Goal: Transaction & Acquisition: Book appointment/travel/reservation

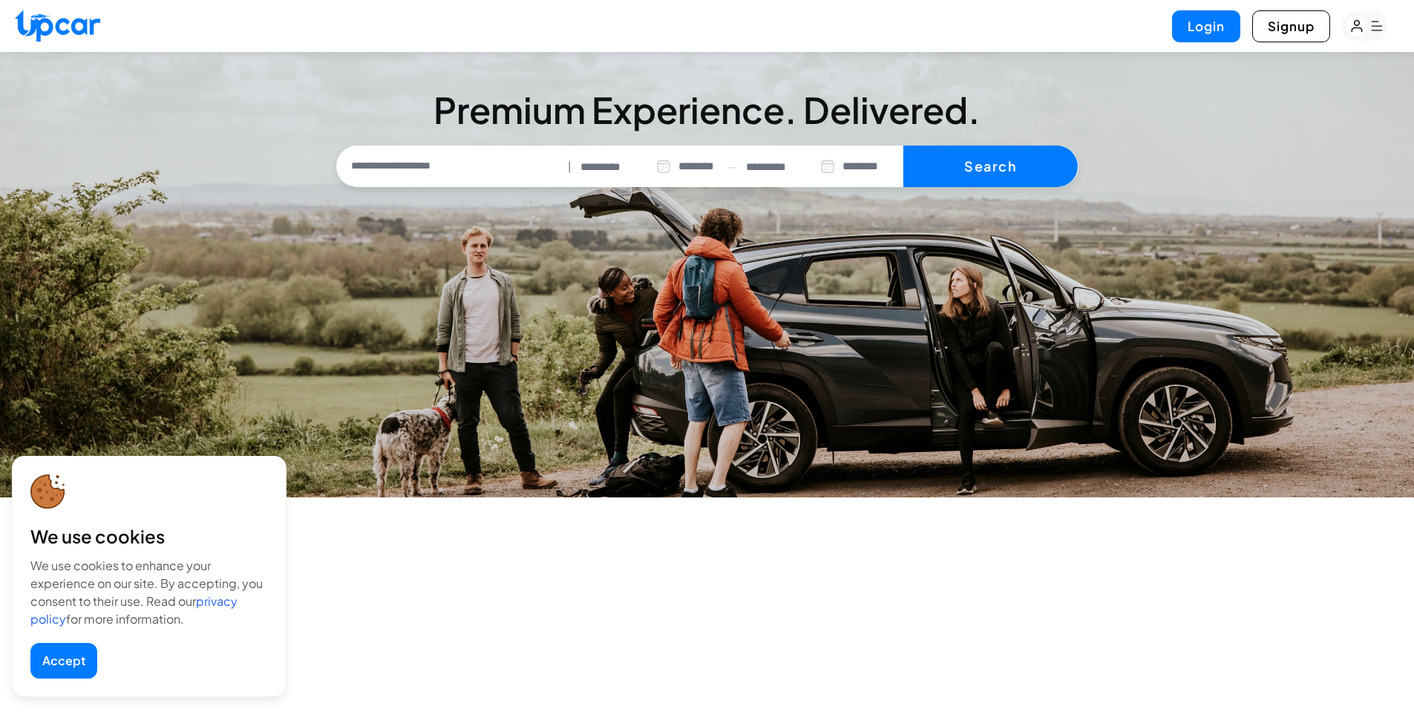
select select "********"
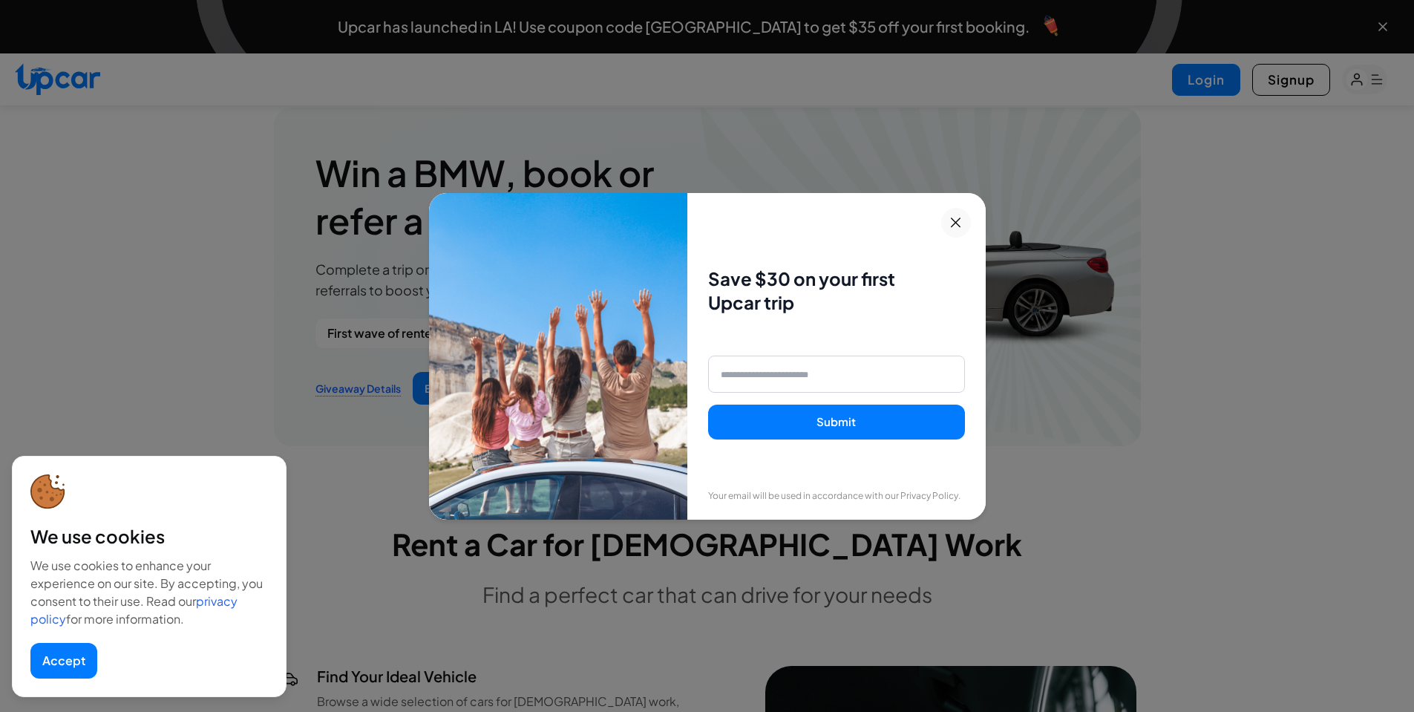
scroll to position [1756, 0]
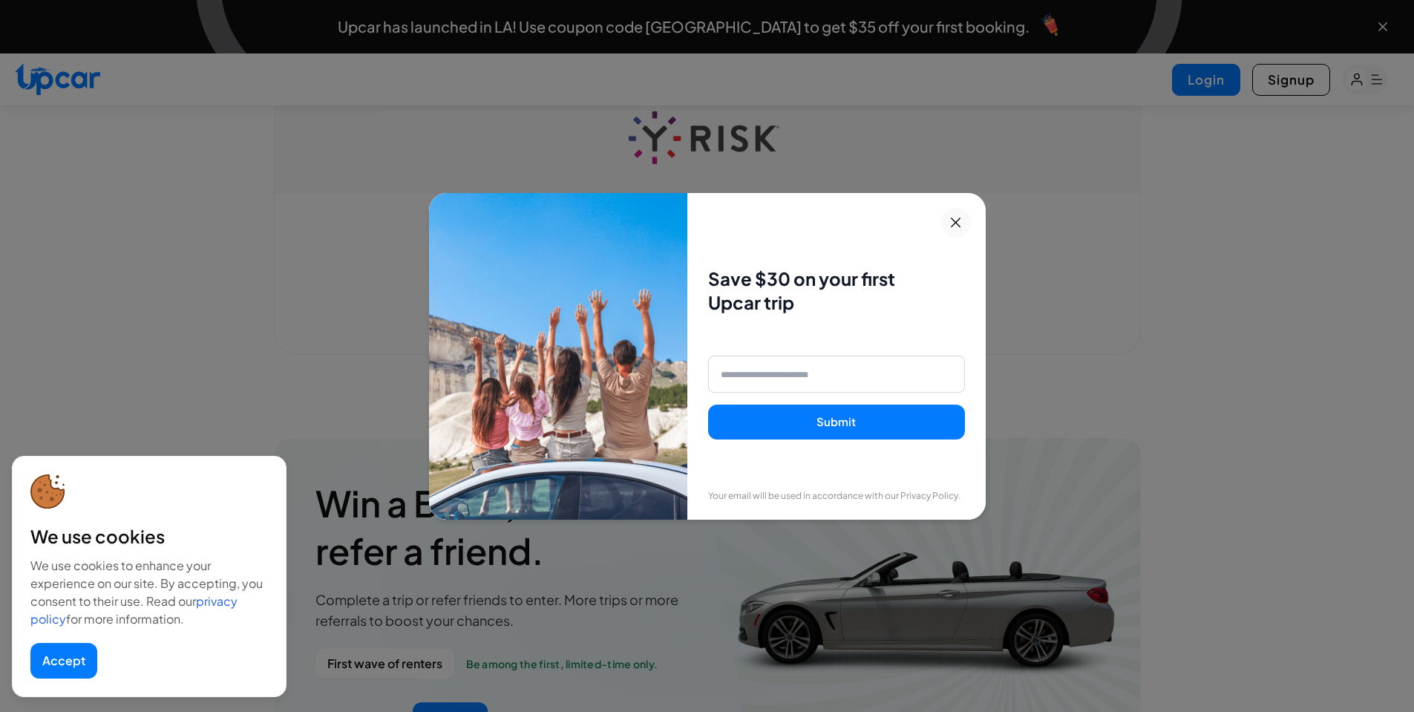
click at [961, 216] on icon at bounding box center [956, 223] width 19 height 18
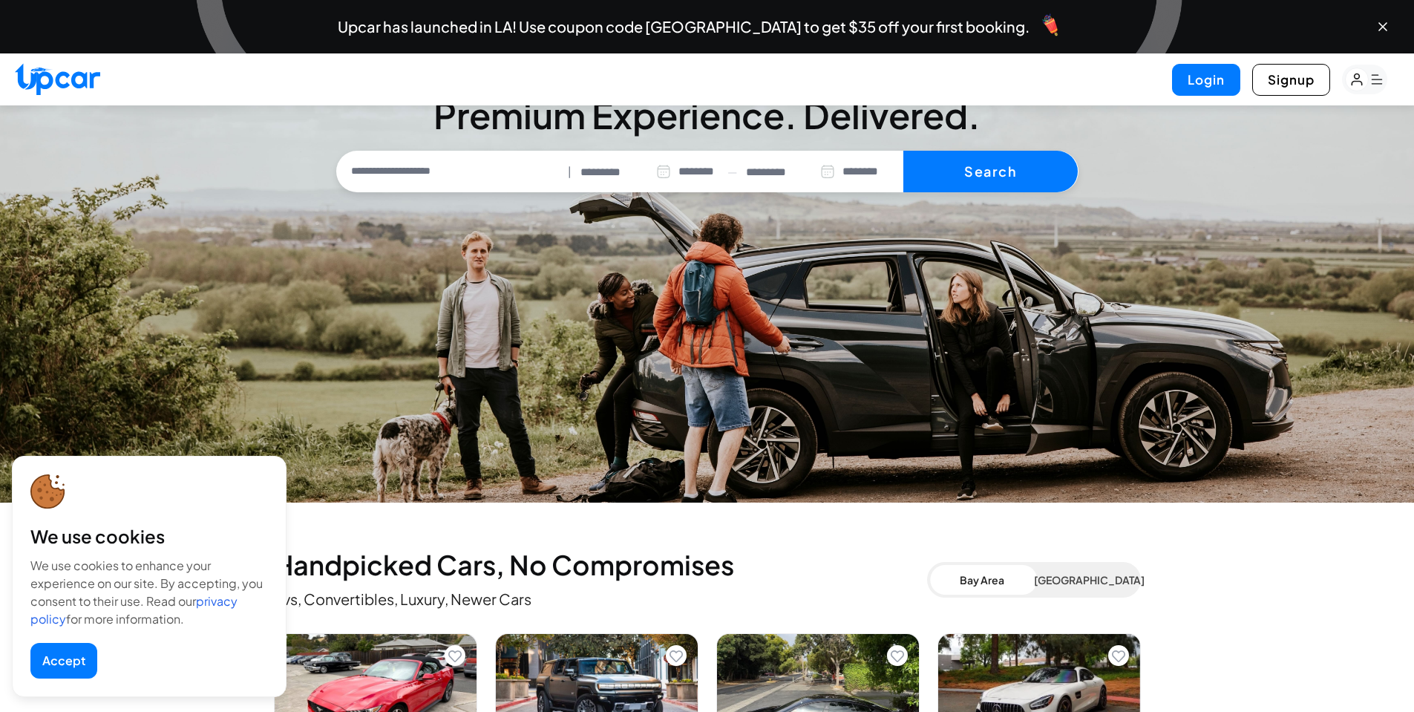
scroll to position [0, 0]
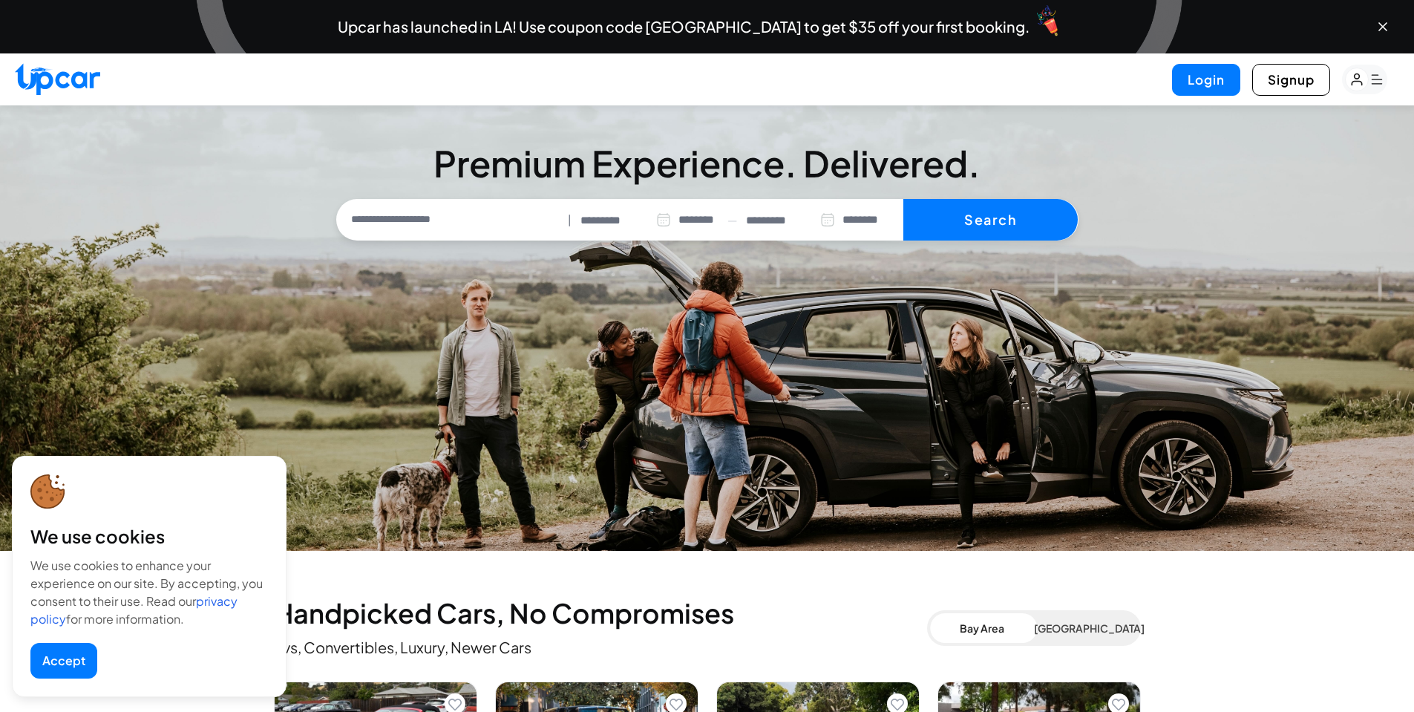
click at [83, 647] on button "Accept" at bounding box center [63, 661] width 67 height 36
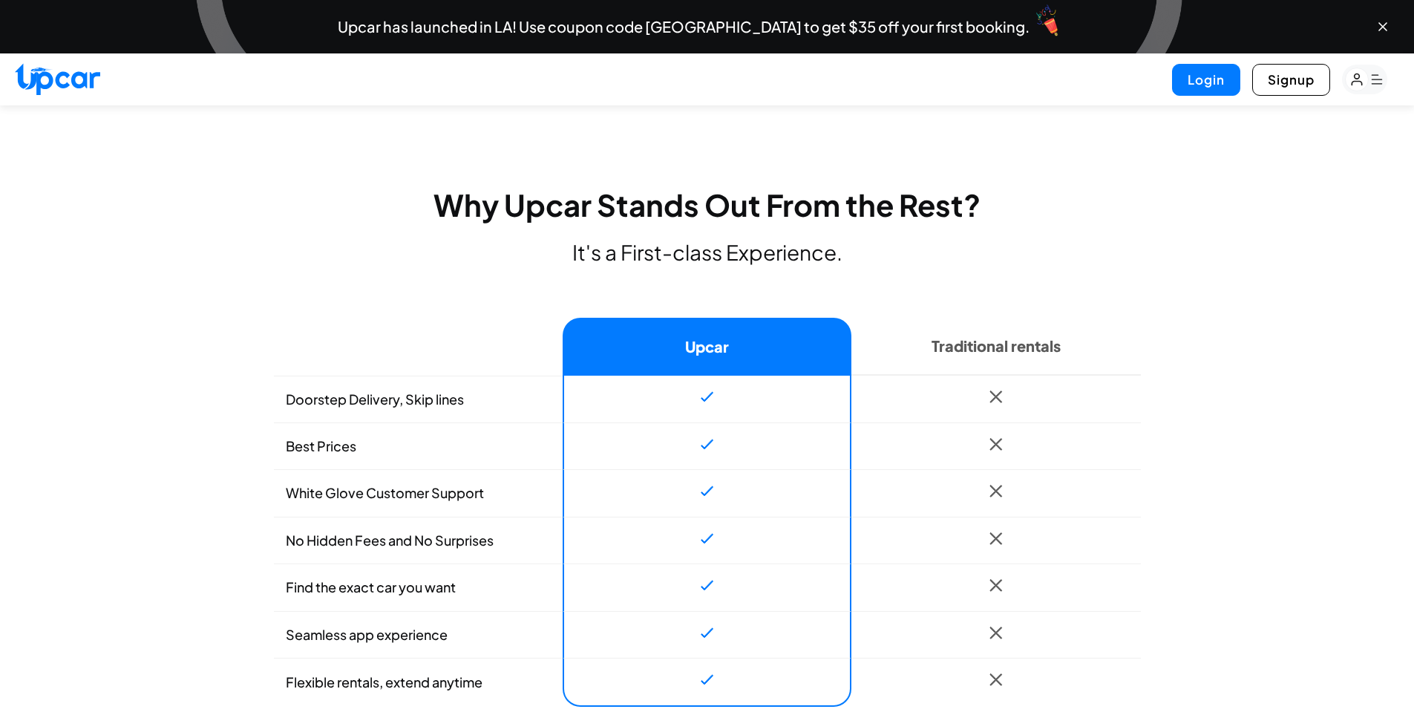
scroll to position [965, 0]
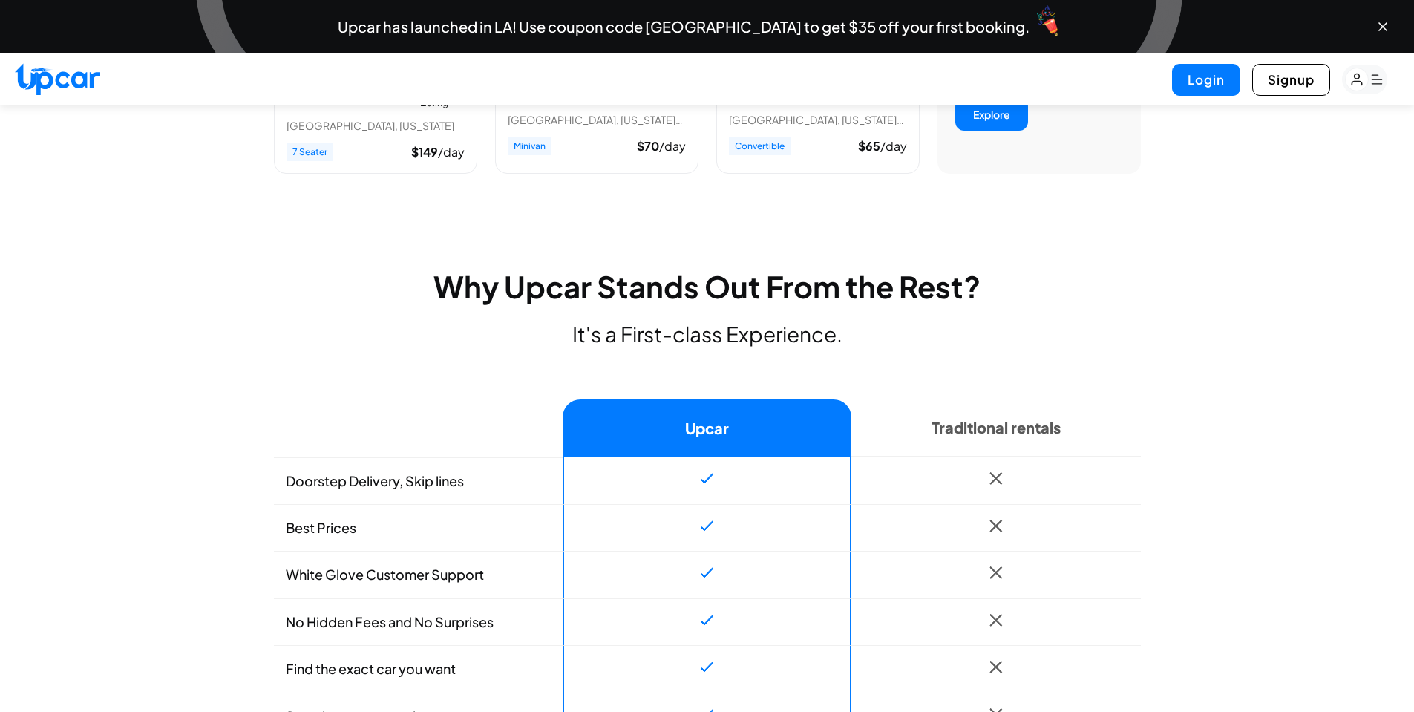
click at [515, 285] on h2 "Why Upcar Stands Out From the Rest?" at bounding box center [707, 287] width 867 height 36
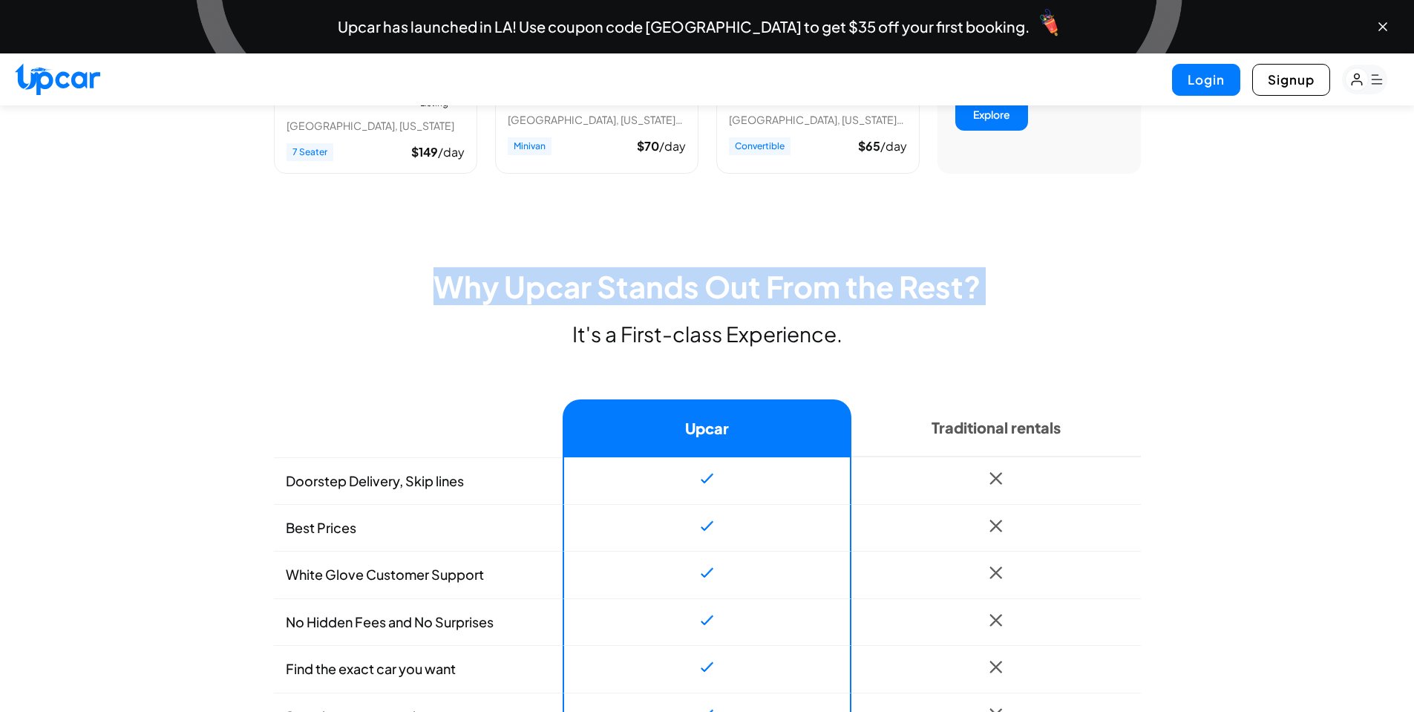
click at [515, 285] on h2 "Why Upcar Stands Out From the Rest?" at bounding box center [707, 287] width 867 height 36
click at [702, 305] on section "Why Upcar Stands Out From the Rest? Why Upcar? It's a First-class Experience. U…" at bounding box center [707, 529] width 867 height 520
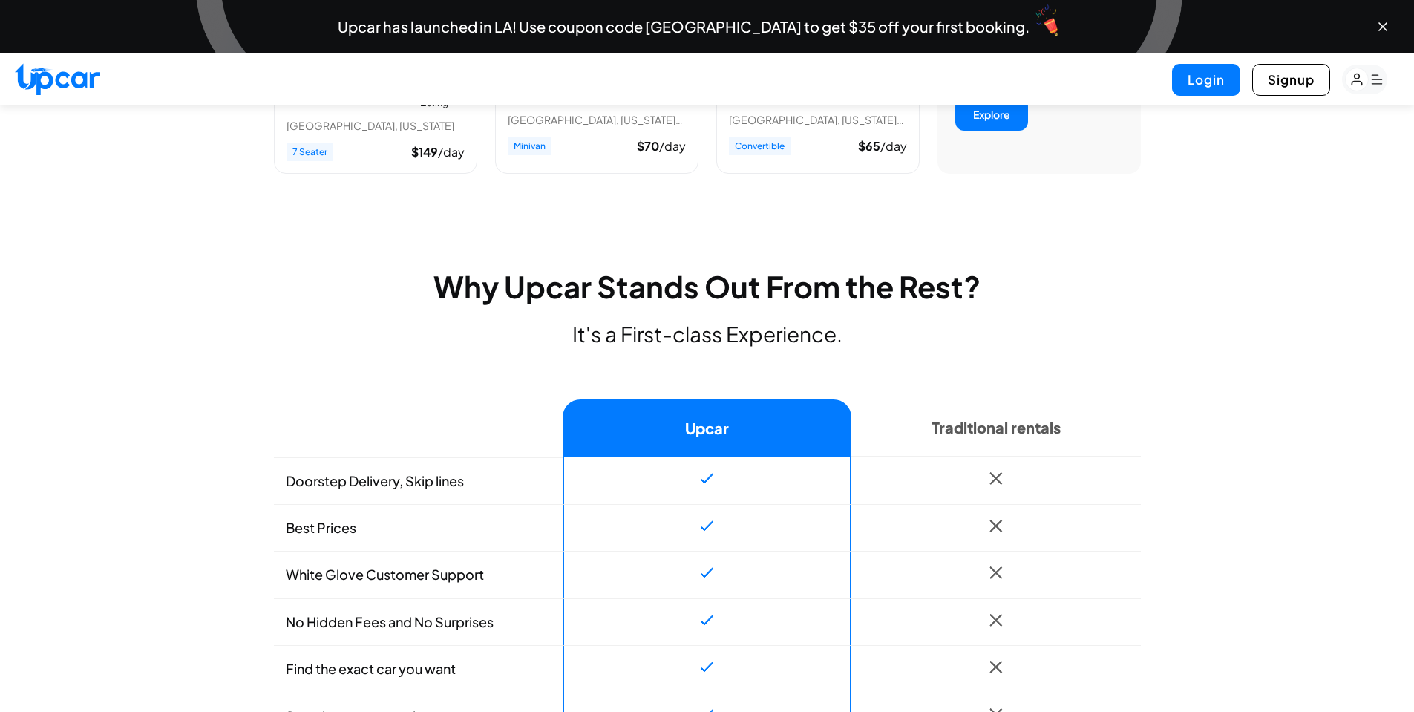
click at [728, 294] on h2 "Why Upcar Stands Out From the Rest?" at bounding box center [707, 287] width 867 height 36
click at [728, 293] on h2 "Why Upcar Stands Out From the Rest?" at bounding box center [707, 287] width 867 height 36
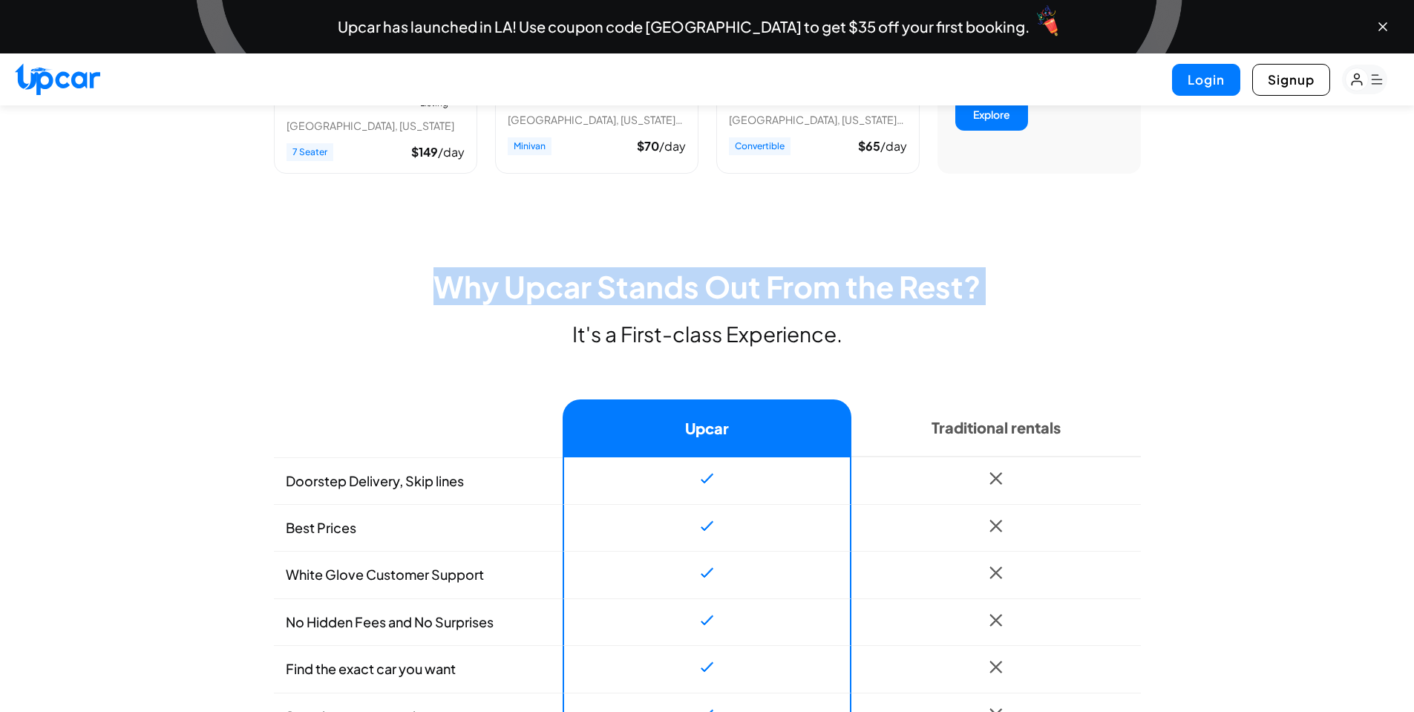
click at [730, 293] on h2 "Why Upcar Stands Out From the Rest?" at bounding box center [707, 287] width 867 height 36
click at [901, 275] on h2 "Why Upcar Stands Out From the Rest?" at bounding box center [707, 287] width 867 height 36
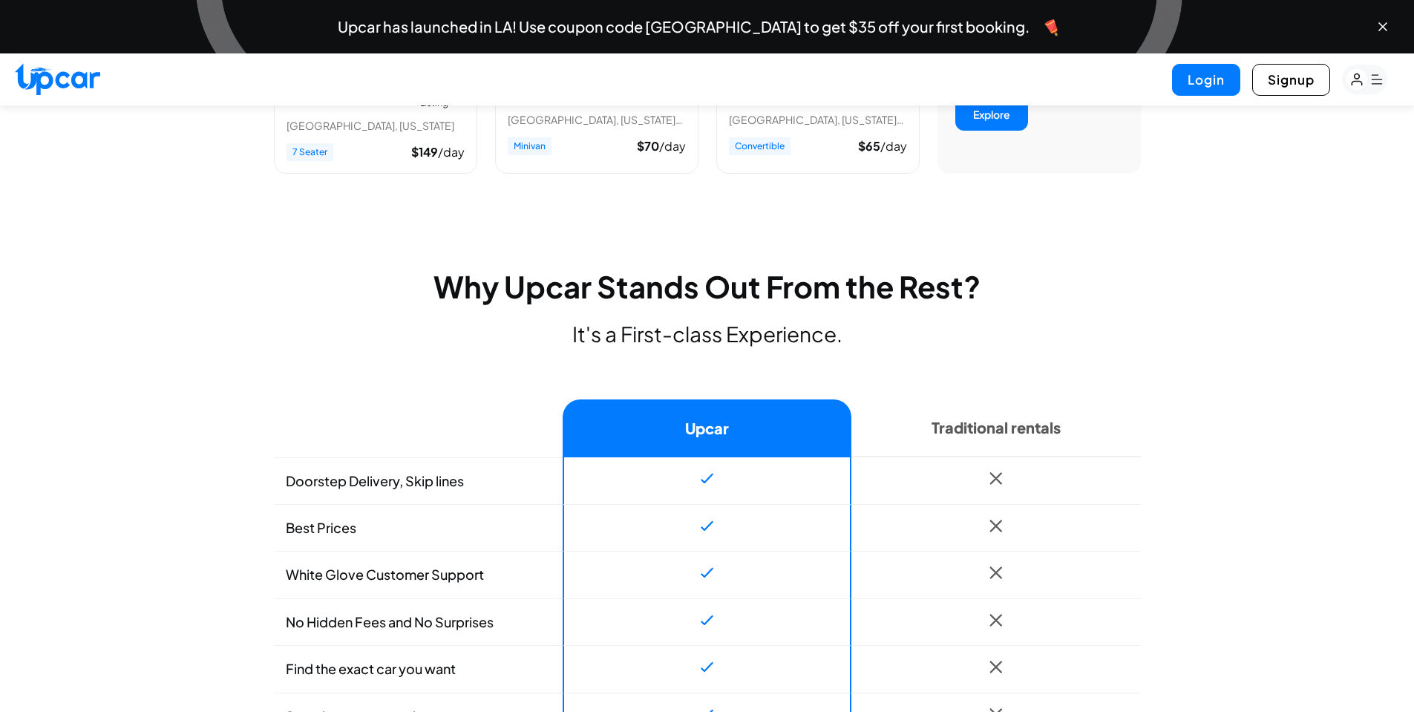
click at [964, 285] on h2 "Why Upcar Stands Out From the Rest?" at bounding box center [707, 287] width 867 height 36
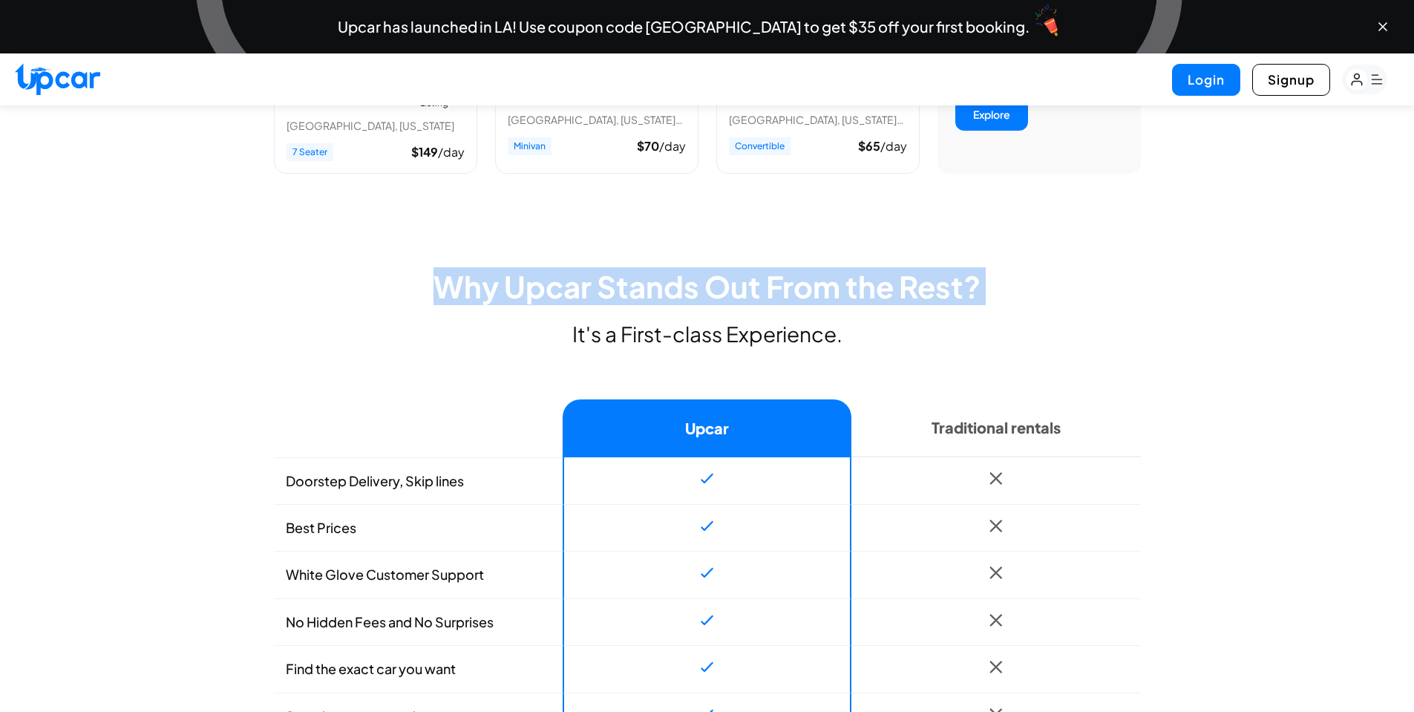
click at [964, 285] on h2 "Why Upcar Stands Out From the Rest?" at bounding box center [707, 287] width 867 height 36
click at [1065, 281] on h2 "Why Upcar Stands Out From the Rest?" at bounding box center [707, 287] width 867 height 36
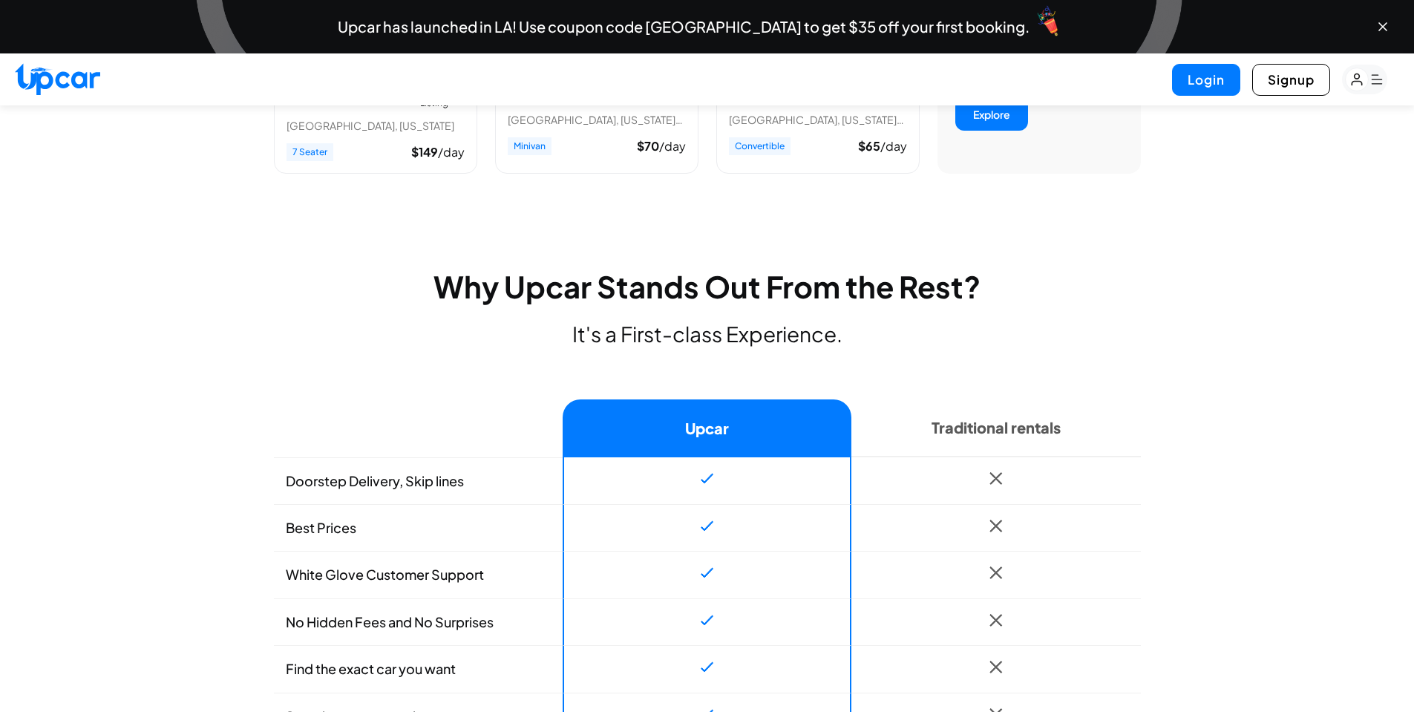
click at [705, 345] on p "It's a First-class Experience." at bounding box center [707, 334] width 867 height 24
click at [616, 334] on p "It's a First-class Experience." at bounding box center [707, 334] width 867 height 24
click at [643, 333] on p "It's a First-class Experience." at bounding box center [707, 334] width 867 height 24
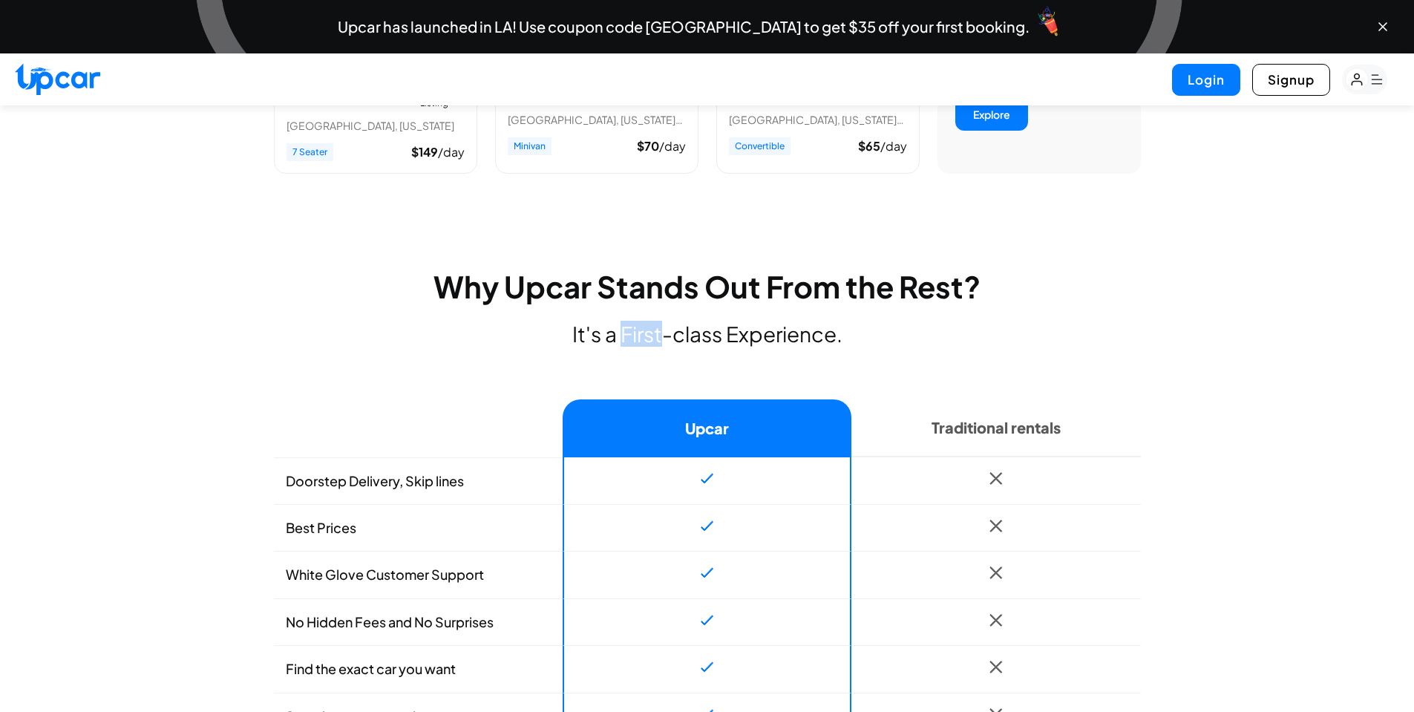
click at [643, 333] on p "It's a First-class Experience." at bounding box center [707, 334] width 867 height 24
click at [769, 333] on p "It's a First-class Experience." at bounding box center [707, 334] width 867 height 24
click at [605, 336] on p "It's a First-class Experience." at bounding box center [707, 334] width 867 height 24
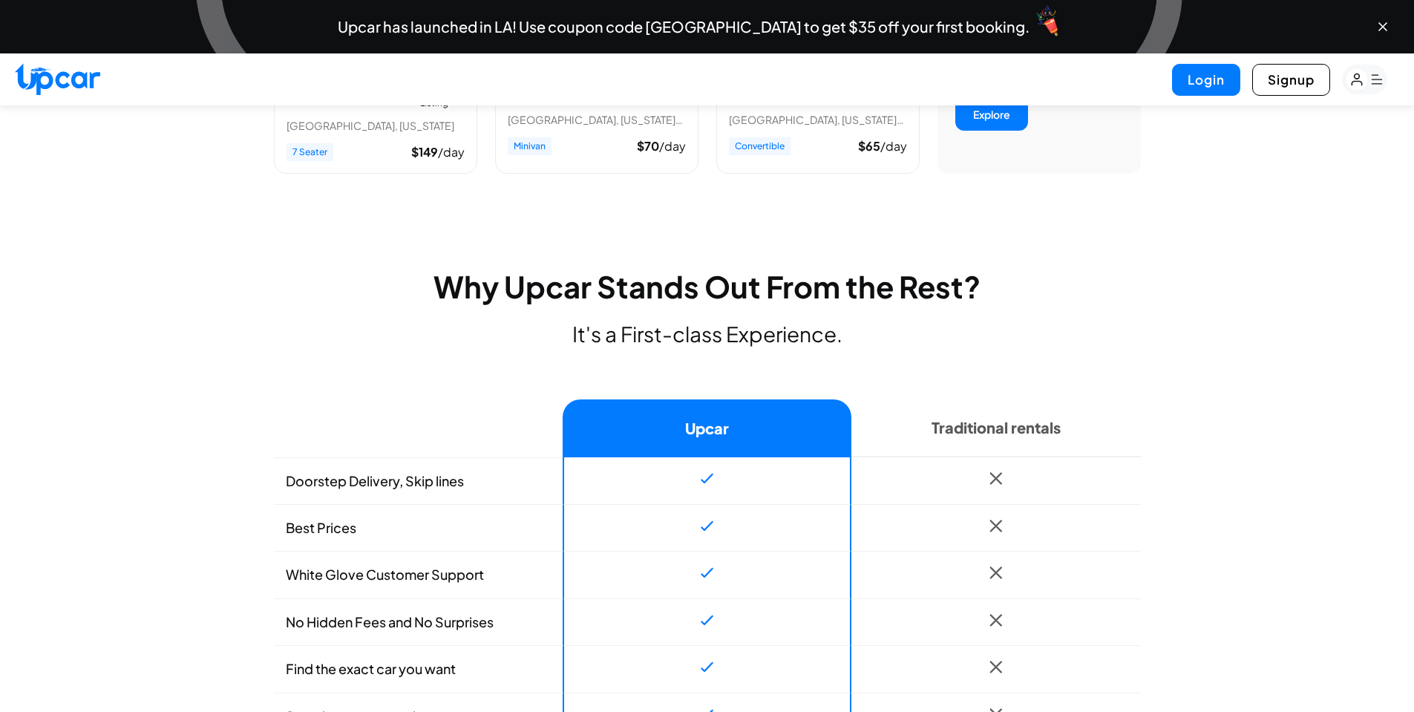
click at [578, 337] on p "It's a First-class Experience." at bounding box center [707, 334] width 867 height 24
click at [711, 328] on p "It's a First-class Experience." at bounding box center [707, 334] width 867 height 24
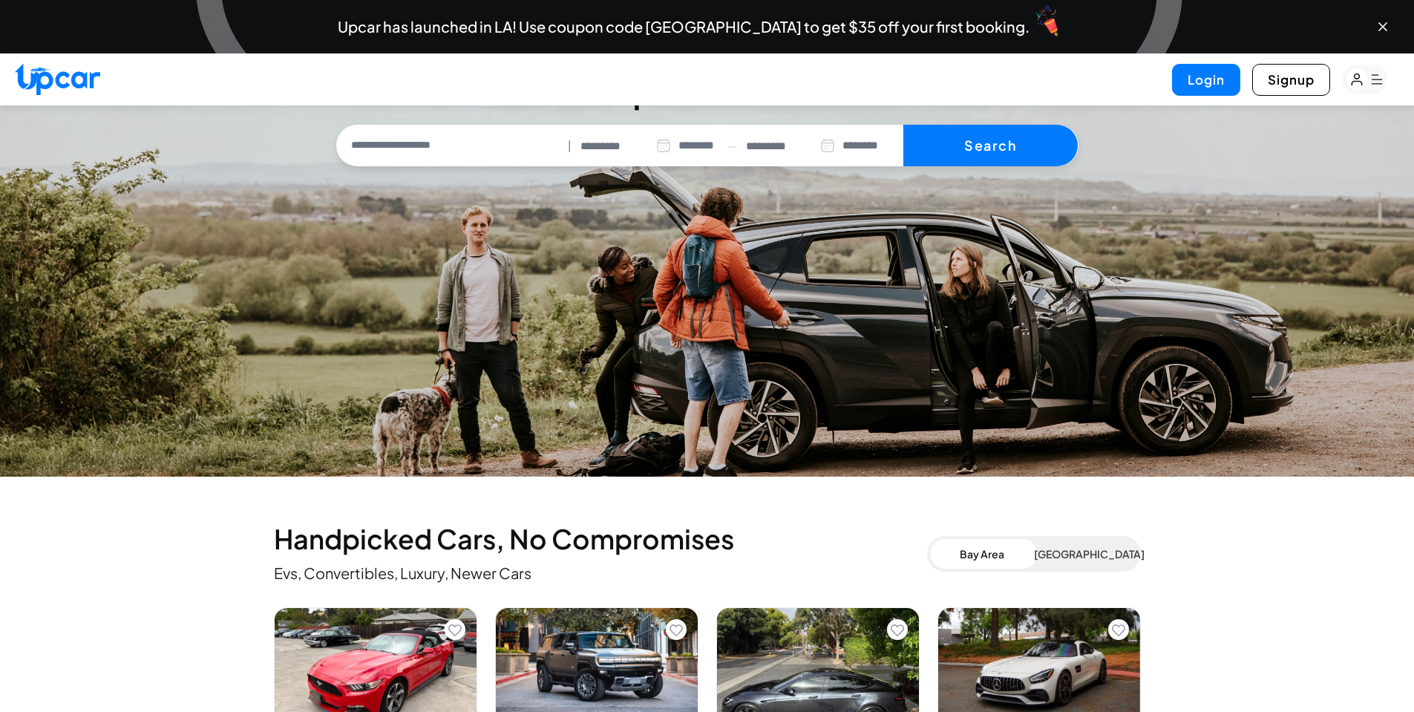
scroll to position [0, 0]
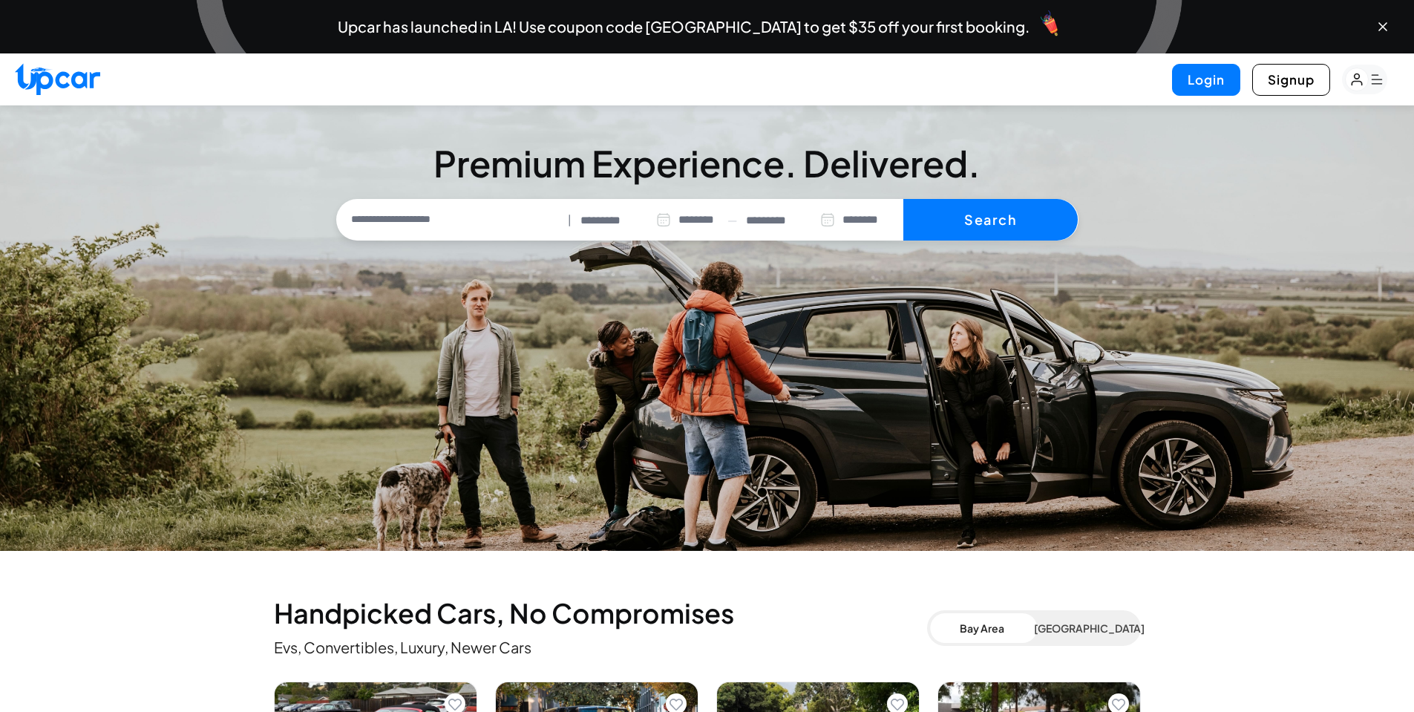
click at [520, 227] on input "text" at bounding box center [451, 219] width 223 height 31
click at [250, 201] on div "**********" at bounding box center [707, 193] width 1414 height 95
click at [394, 214] on input "text" at bounding box center [451, 219] width 223 height 31
click at [335, 207] on div "**********" at bounding box center [707, 193] width 1414 height 95
click at [433, 212] on input "text" at bounding box center [451, 219] width 223 height 31
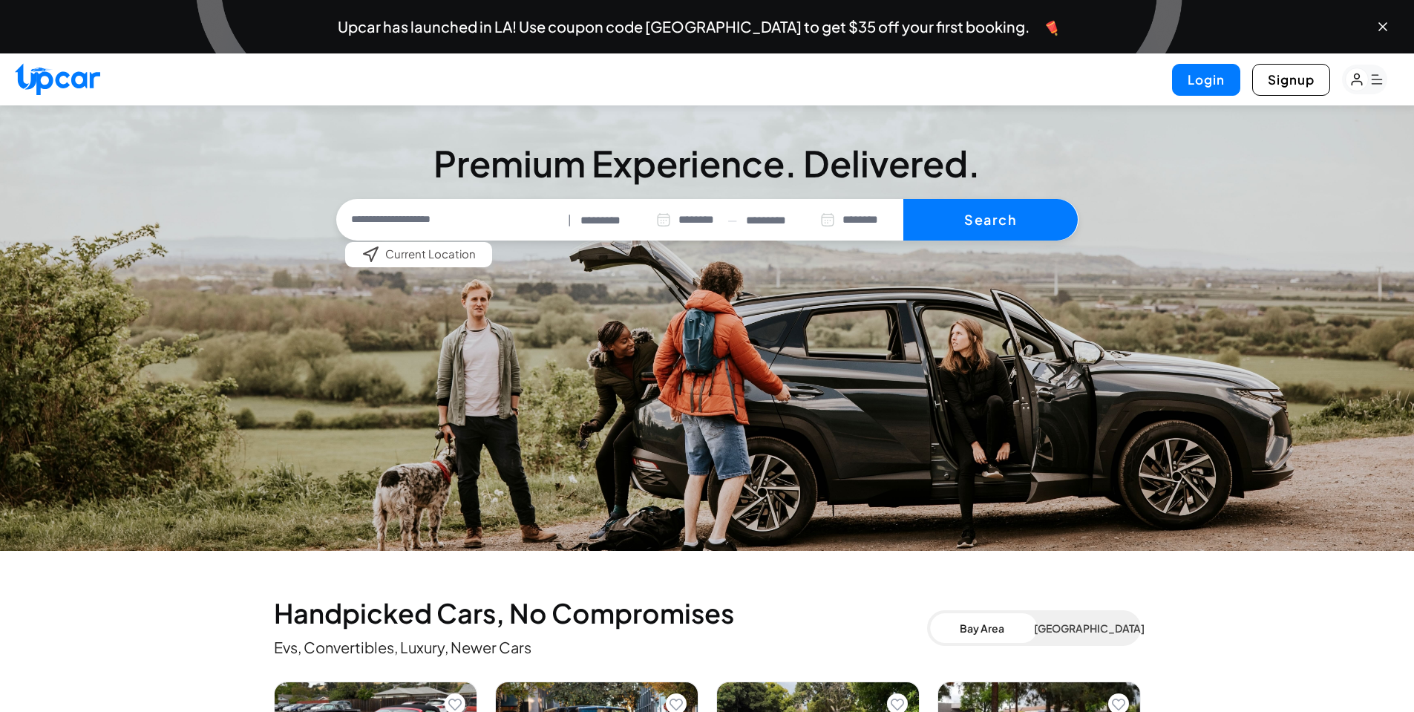
click at [388, 158] on h3 "Premium Experience. Delivered." at bounding box center [707, 164] width 742 height 36
click at [624, 148] on h3 "Premium Experience. Delivered." at bounding box center [707, 164] width 742 height 36
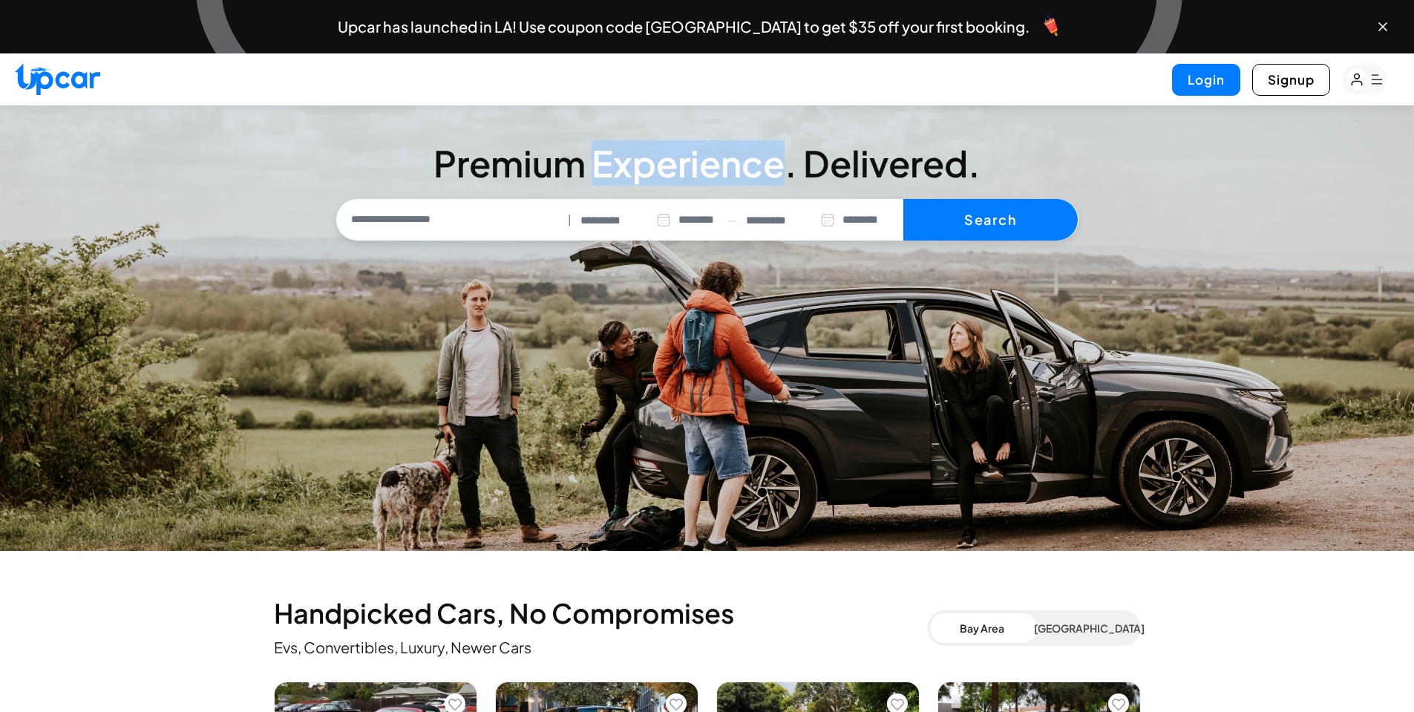
click at [624, 148] on h3 "Premium Experience. Delivered." at bounding box center [707, 164] width 742 height 36
click at [854, 152] on h3 "Premium Experience. Delivered." at bounding box center [707, 164] width 742 height 36
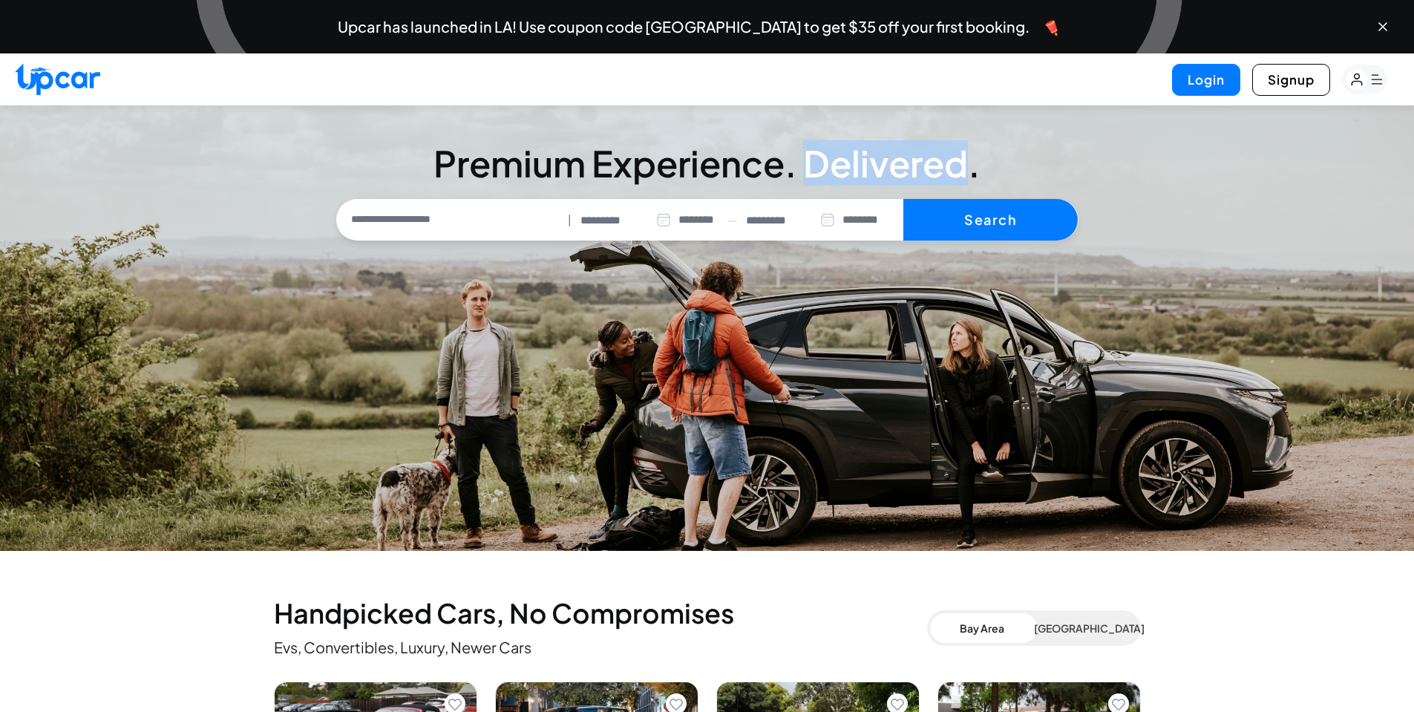
click at [854, 152] on h3 "Premium Experience. Delivered." at bounding box center [707, 164] width 742 height 36
click at [567, 146] on h3 "Premium Experience. Delivered." at bounding box center [707, 164] width 742 height 36
click at [539, 146] on h3 "Premium Experience. Delivered." at bounding box center [707, 164] width 742 height 36
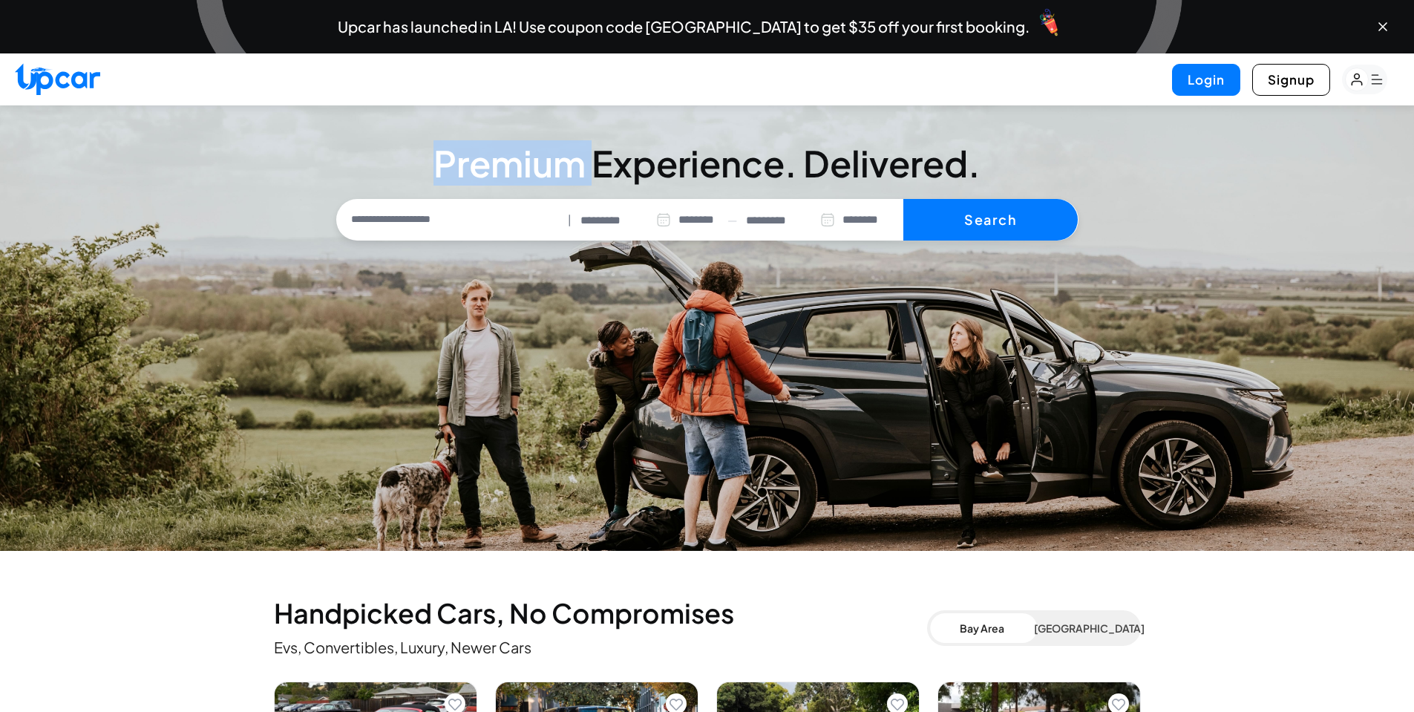
click at [539, 146] on h3 "Premium Experience. Delivered." at bounding box center [707, 164] width 742 height 36
click at [379, 154] on h3 "Premium Experience. Delivered." at bounding box center [707, 164] width 742 height 36
click at [661, 156] on h3 "Premium Experience. Delivered." at bounding box center [707, 164] width 742 height 36
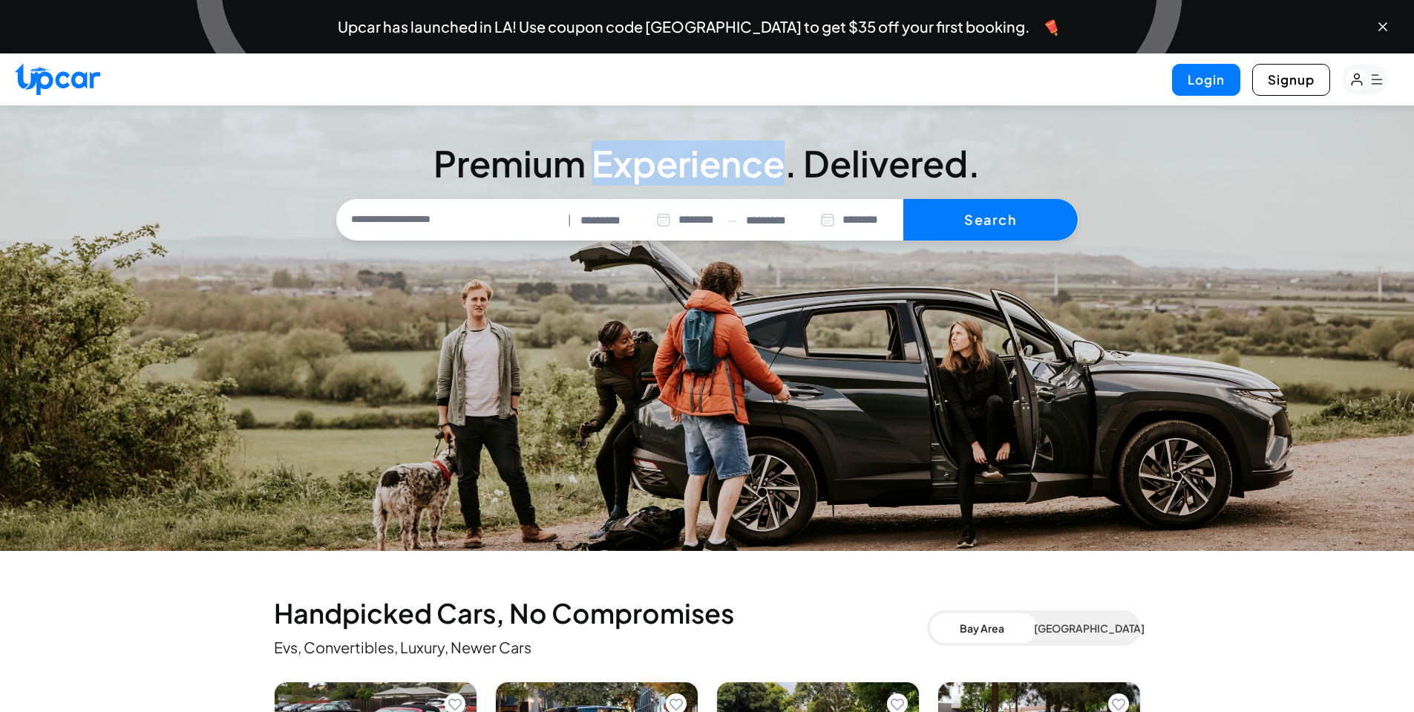
click at [661, 156] on h3 "Premium Experience. Delivered." at bounding box center [707, 164] width 742 height 36
click at [854, 158] on h3 "Premium Experience. Delivered." at bounding box center [707, 164] width 742 height 36
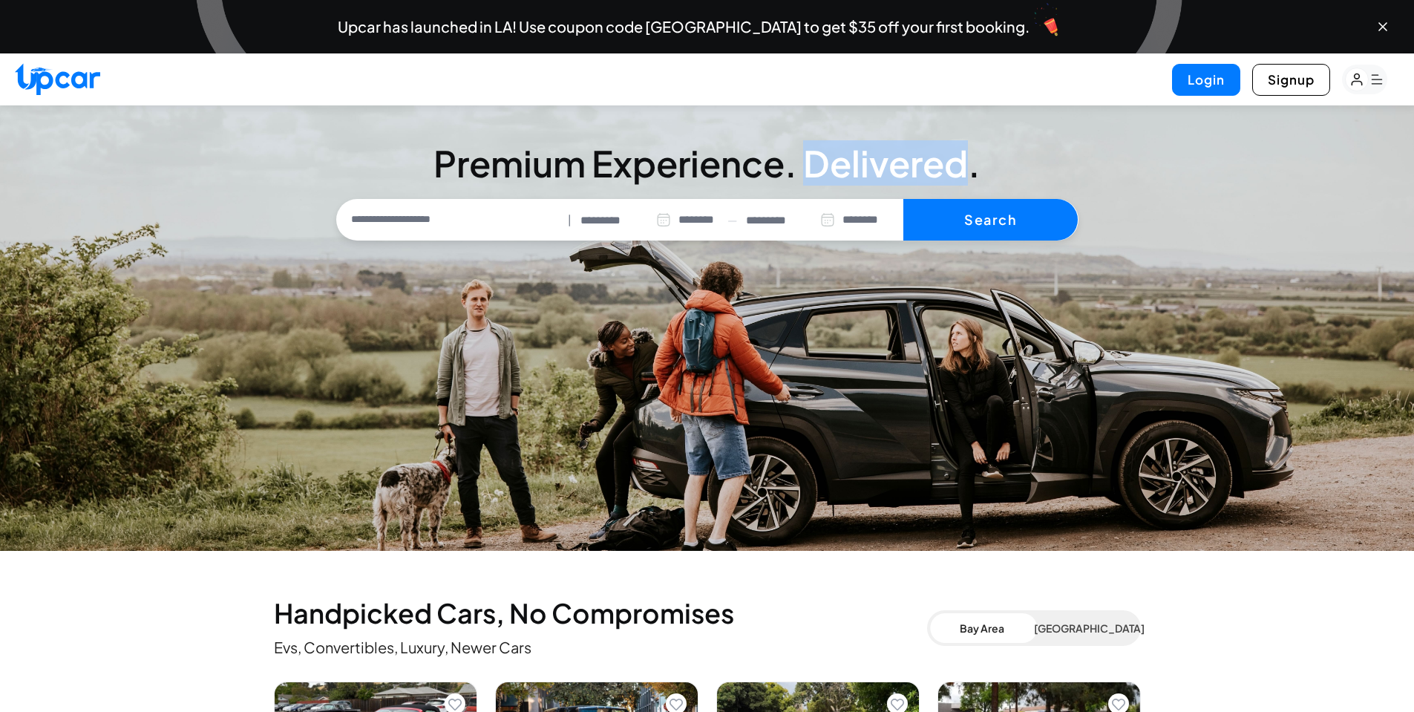
click at [854, 158] on h3 "Premium Experience. Delivered." at bounding box center [707, 164] width 742 height 36
click at [545, 146] on h3 "Premium Experience. Delivered." at bounding box center [707, 164] width 742 height 36
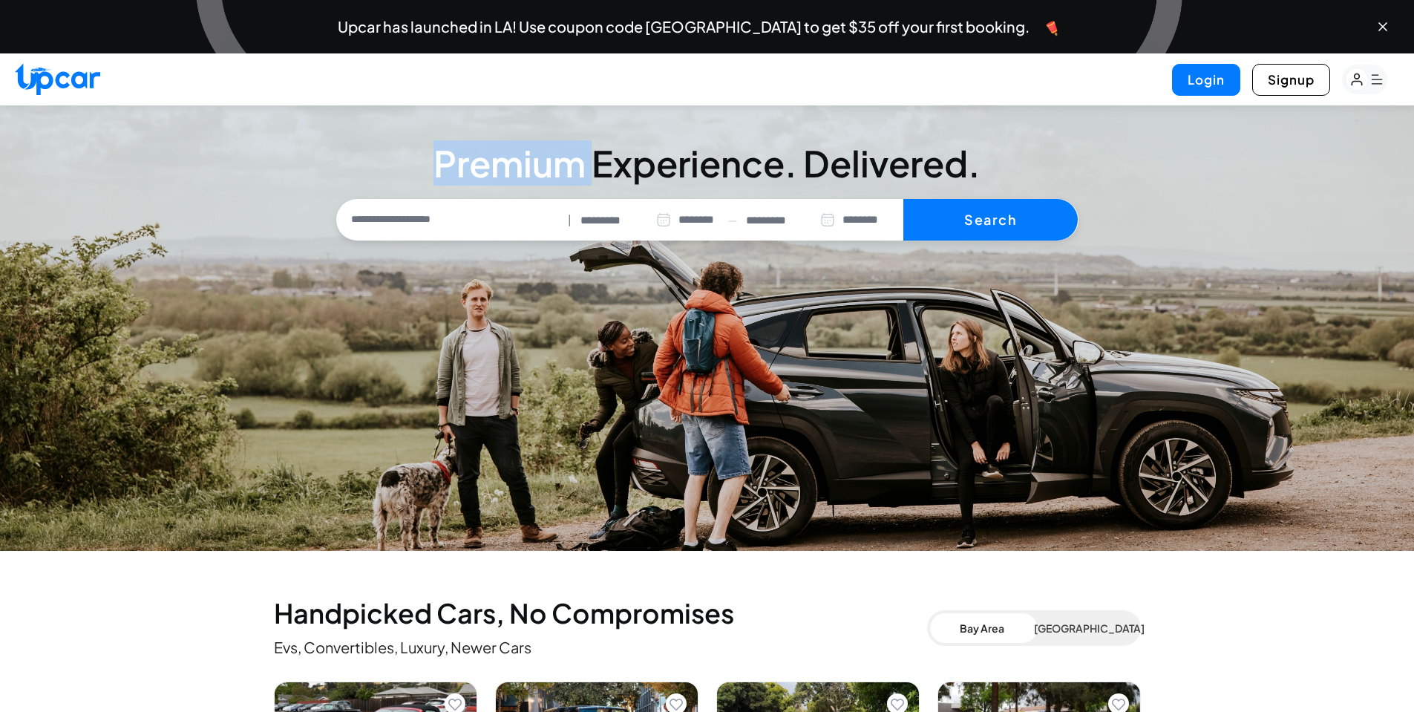
click at [545, 146] on h3 "Premium Experience. Delivered." at bounding box center [707, 164] width 742 height 36
click at [633, 111] on section "**********" at bounding box center [707, 327] width 1414 height 445
click at [658, 164] on h3 "Premium Experience. Delivered." at bounding box center [707, 164] width 742 height 36
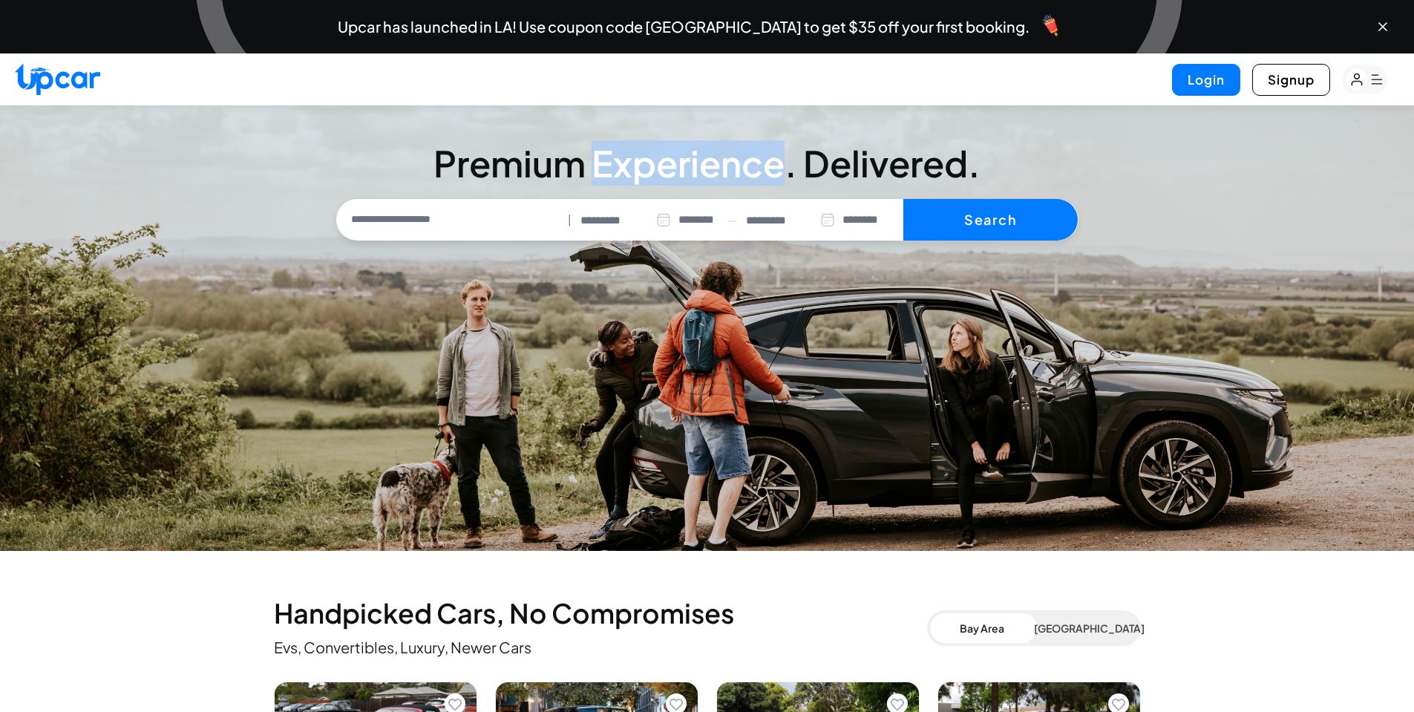
click at [658, 164] on h3 "Premium Experience. Delivered." at bounding box center [707, 164] width 742 height 36
click at [898, 169] on h3 "Premium Experience. Delivered." at bounding box center [707, 164] width 742 height 36
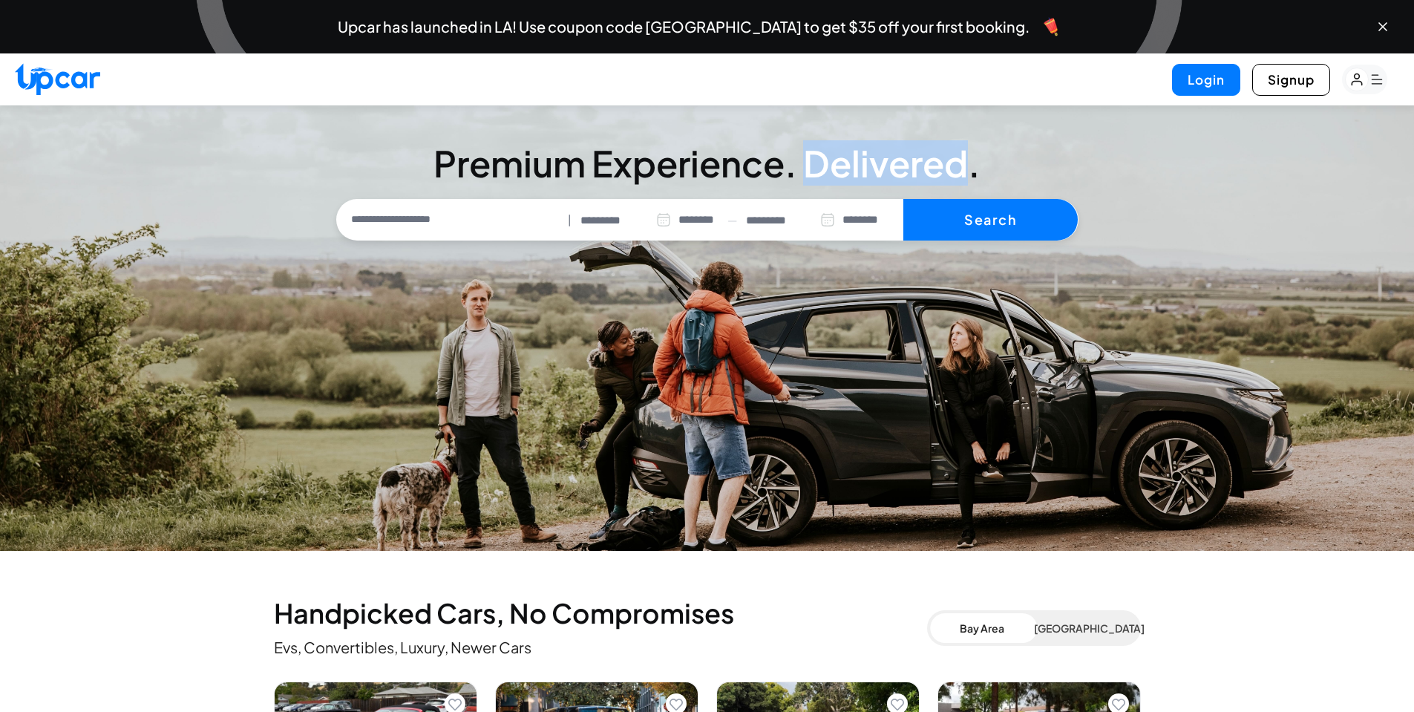
click at [898, 169] on h3 "Premium Experience. Delivered." at bounding box center [707, 164] width 742 height 36
click at [555, 157] on h3 "Premium Experience. Delivered." at bounding box center [707, 164] width 742 height 36
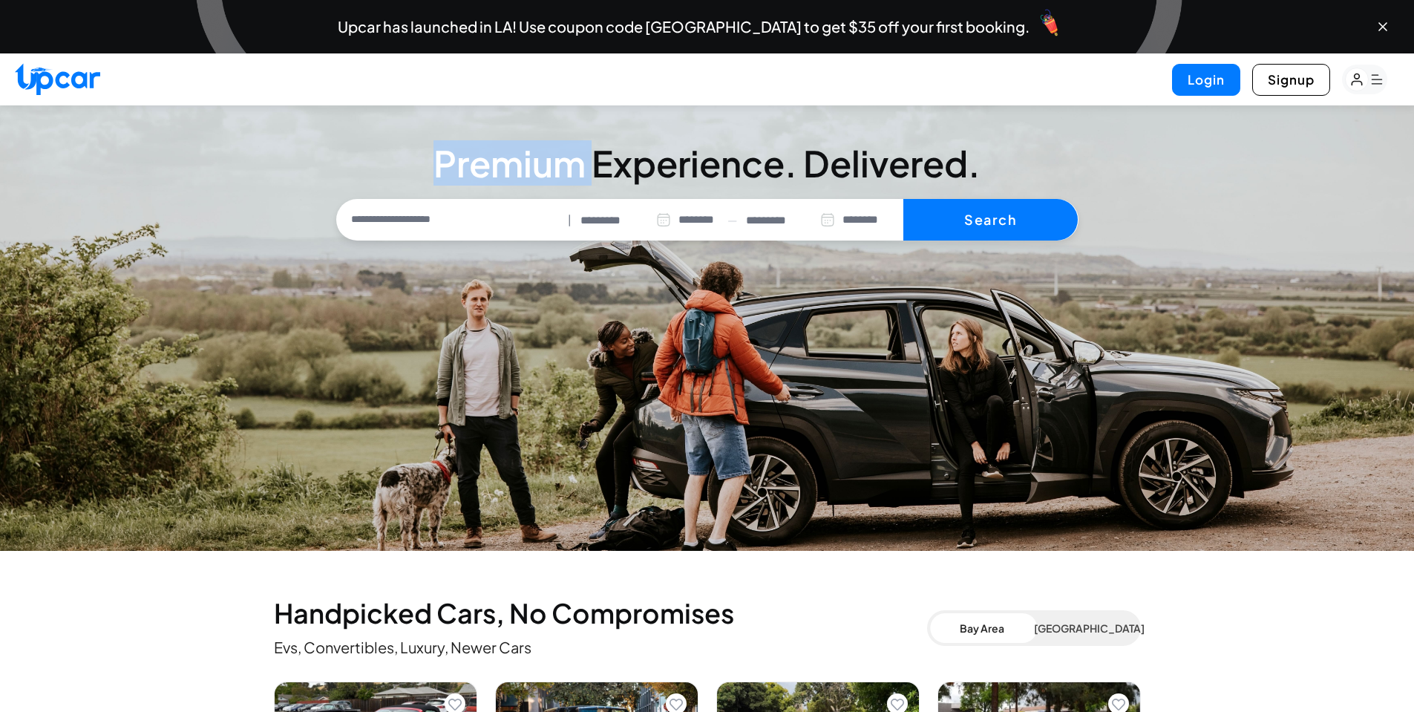
click at [555, 157] on h3 "Premium Experience. Delivered." at bounding box center [707, 164] width 742 height 36
drag, startPoint x: 794, startPoint y: 176, endPoint x: 783, endPoint y: 174, distance: 10.6
click at [783, 174] on h3 "Premium Experience. Delivered." at bounding box center [707, 164] width 742 height 36
drag, startPoint x: 980, startPoint y: 176, endPoint x: 970, endPoint y: 173, distance: 10.8
click at [970, 173] on h3 "Premium Experience. Delivered." at bounding box center [707, 164] width 742 height 36
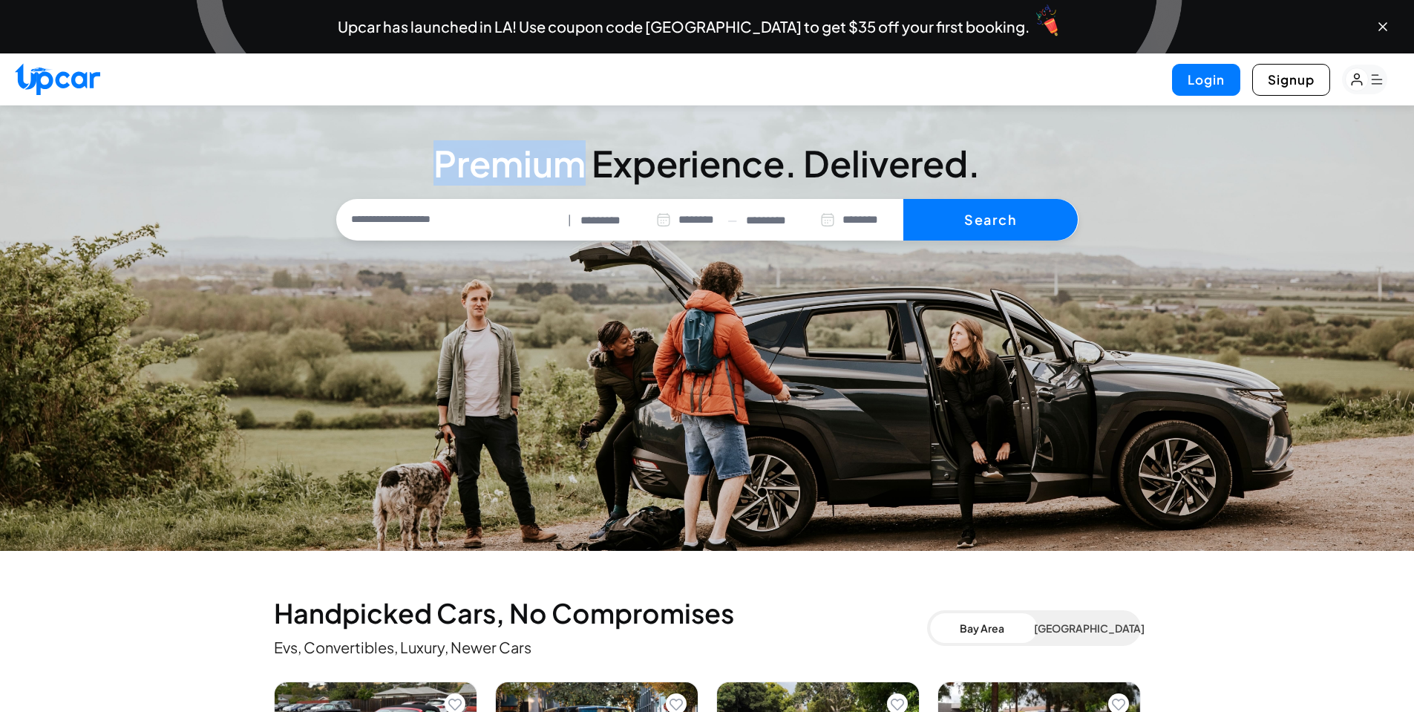
drag, startPoint x: 584, startPoint y: 166, endPoint x: 433, endPoint y: 167, distance: 150.7
click at [433, 167] on h3 "Premium Experience. Delivered." at bounding box center [707, 164] width 742 height 36
click at [638, 177] on h3 "Premium Experience. Delivered." at bounding box center [707, 164] width 742 height 36
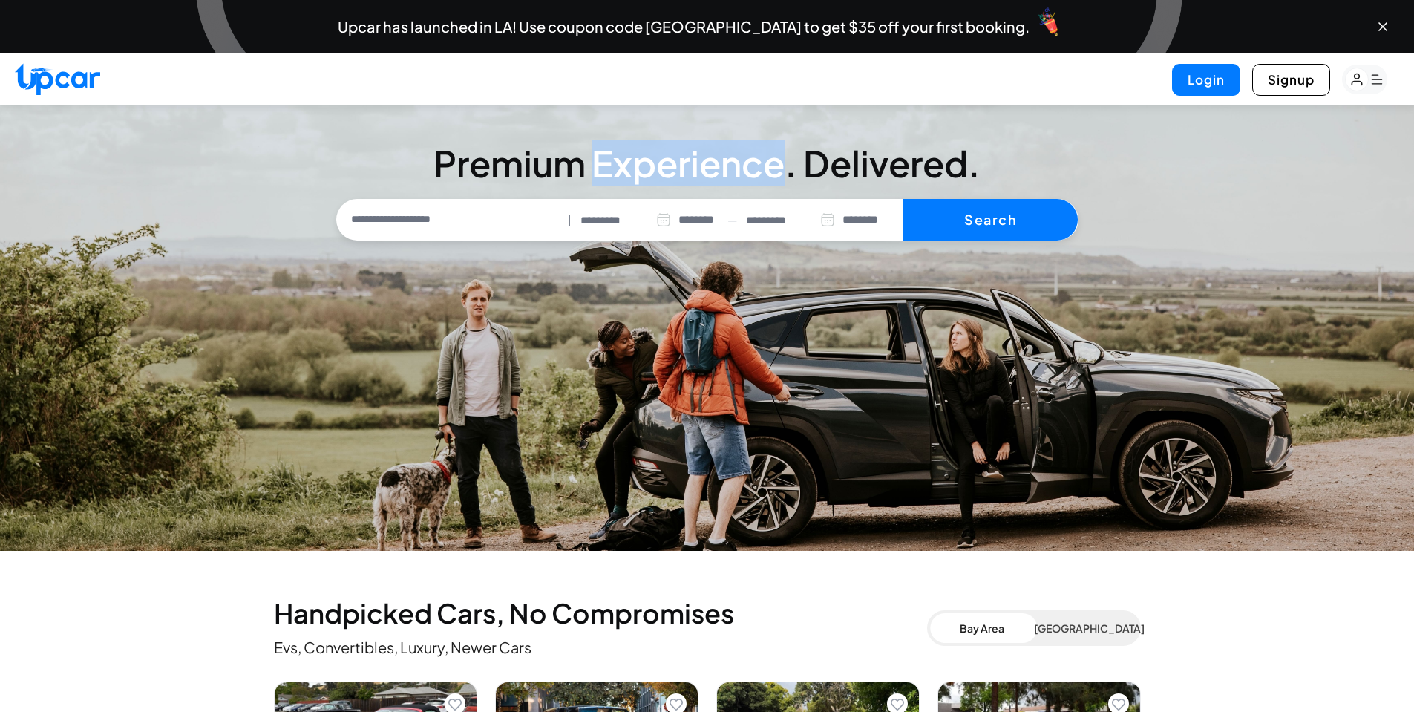
click at [638, 177] on h3 "Premium Experience. Delivered." at bounding box center [707, 164] width 742 height 36
click at [875, 159] on h3 "Premium Experience. Delivered." at bounding box center [707, 164] width 742 height 36
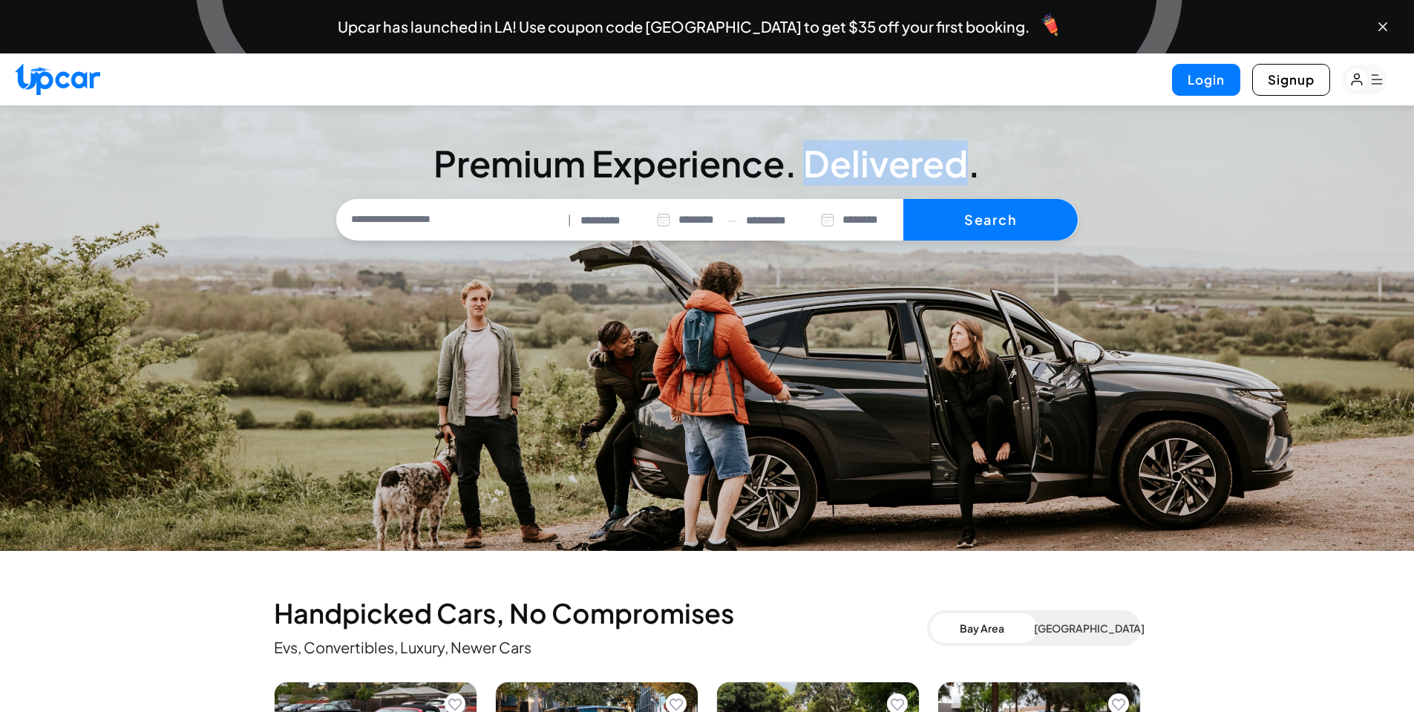
click at [875, 159] on h3 "Premium Experience. Delivered." at bounding box center [707, 164] width 742 height 36
click at [745, 157] on h3 "Premium Experience. Delivered." at bounding box center [707, 164] width 742 height 36
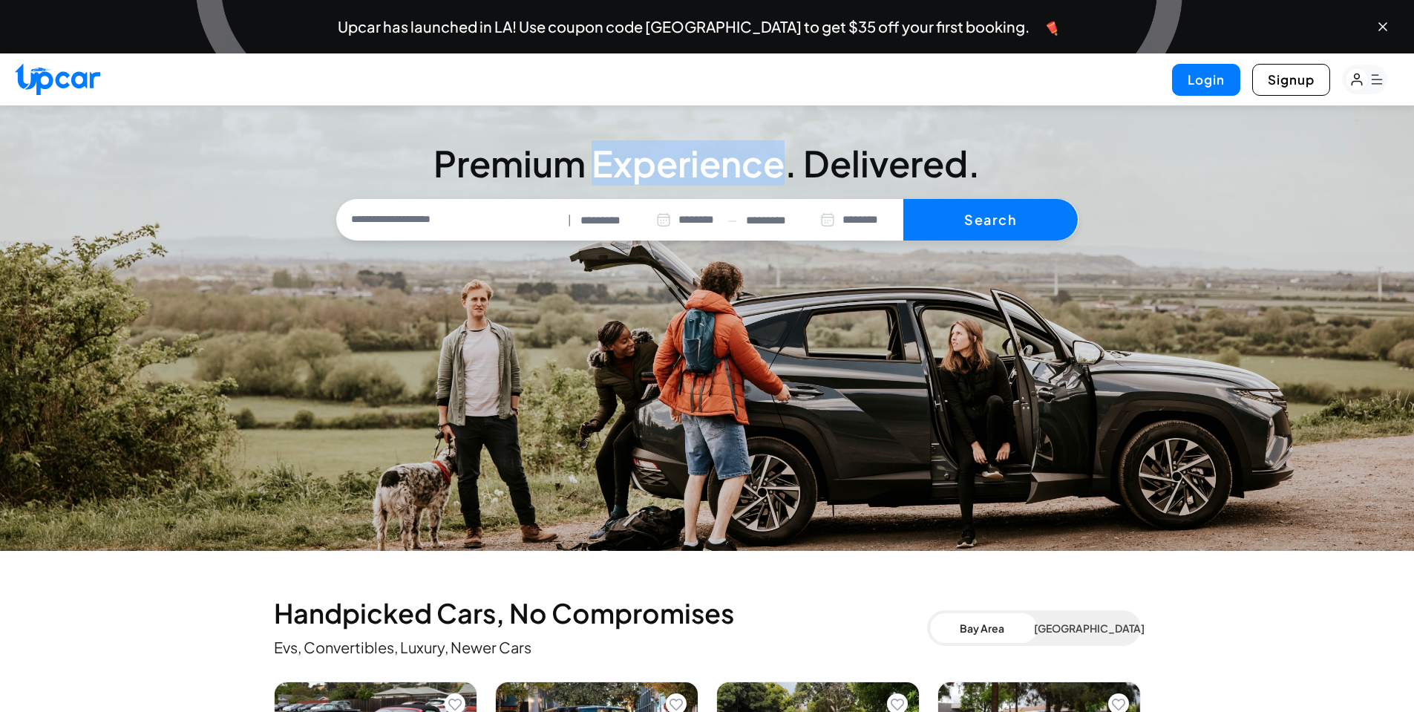
click at [745, 157] on h3 "Premium Experience. Delivered." at bounding box center [707, 164] width 742 height 36
click at [521, 154] on h3 "Premium Experience. Delivered." at bounding box center [707, 164] width 742 height 36
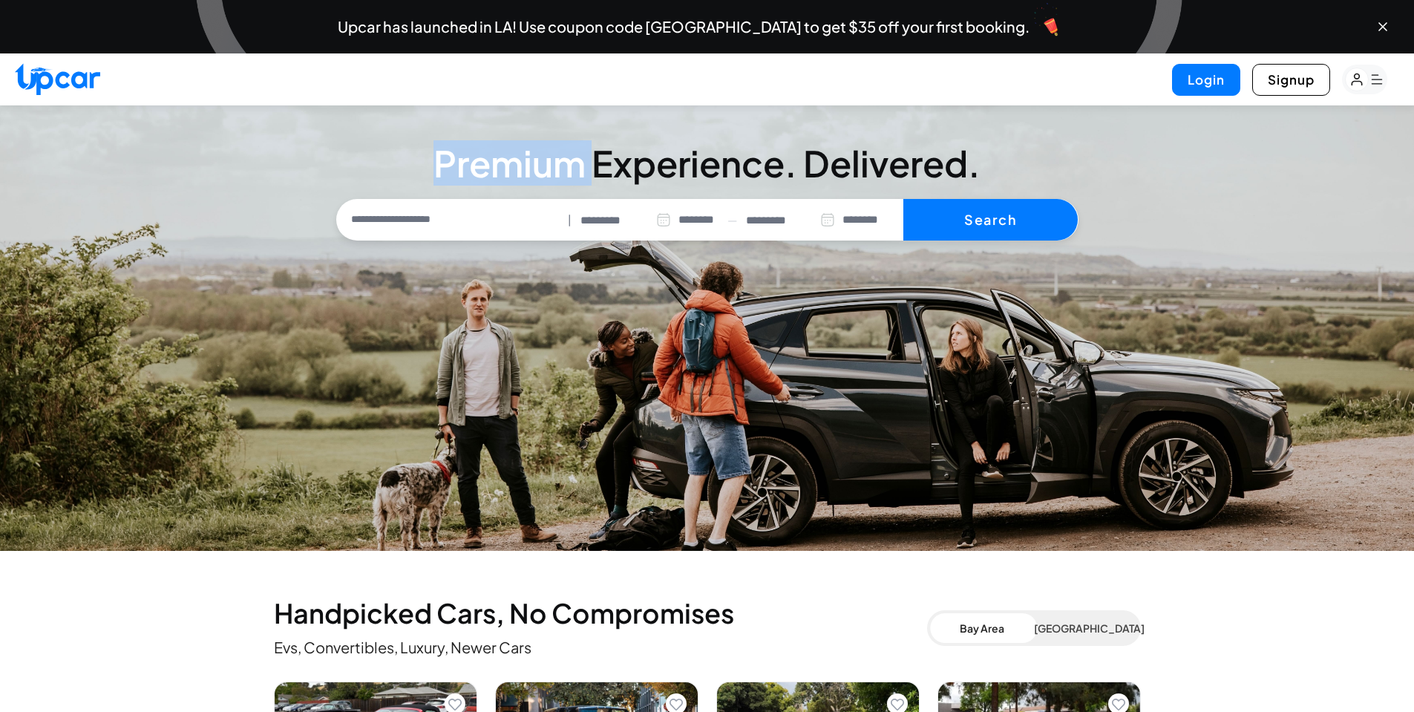
click at [521, 154] on h3 "Premium Experience. Delivered." at bounding box center [707, 164] width 742 height 36
click at [692, 160] on h3 "Premium Experience. Delivered." at bounding box center [707, 164] width 742 height 36
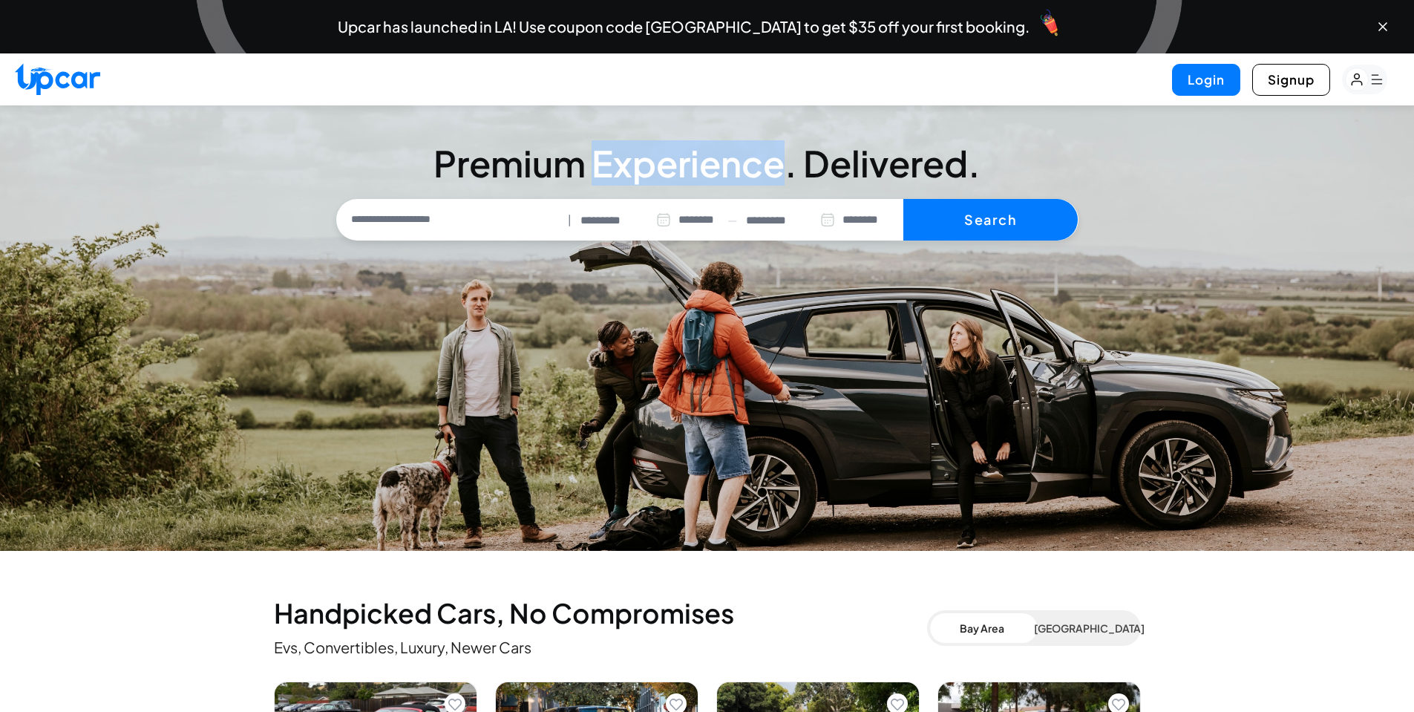
click at [692, 160] on h3 "Premium Experience. Delivered." at bounding box center [707, 164] width 742 height 36
click at [844, 148] on h3 "Premium Experience. Delivered." at bounding box center [707, 164] width 742 height 36
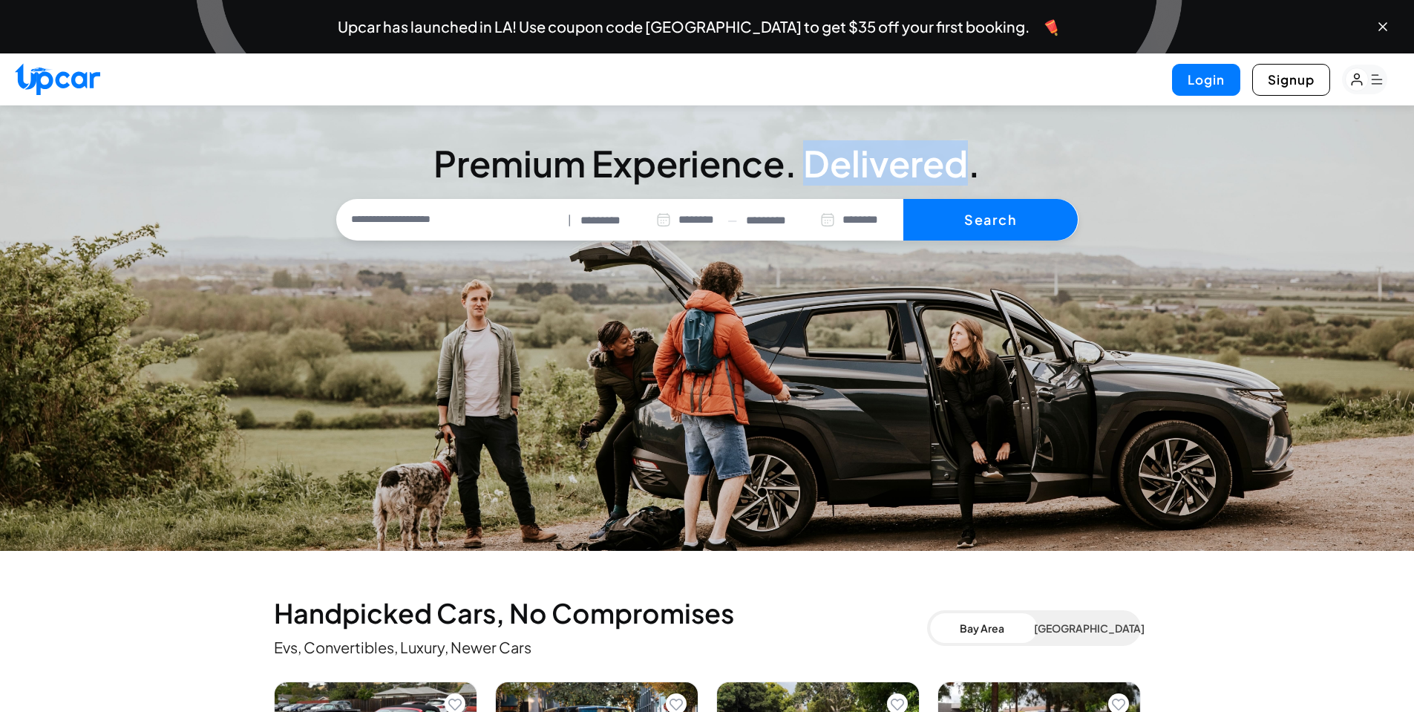
click at [844, 148] on h3 "Premium Experience. Delivered." at bounding box center [707, 164] width 742 height 36
click at [559, 154] on h3 "Premium Experience. Delivered." at bounding box center [707, 164] width 742 height 36
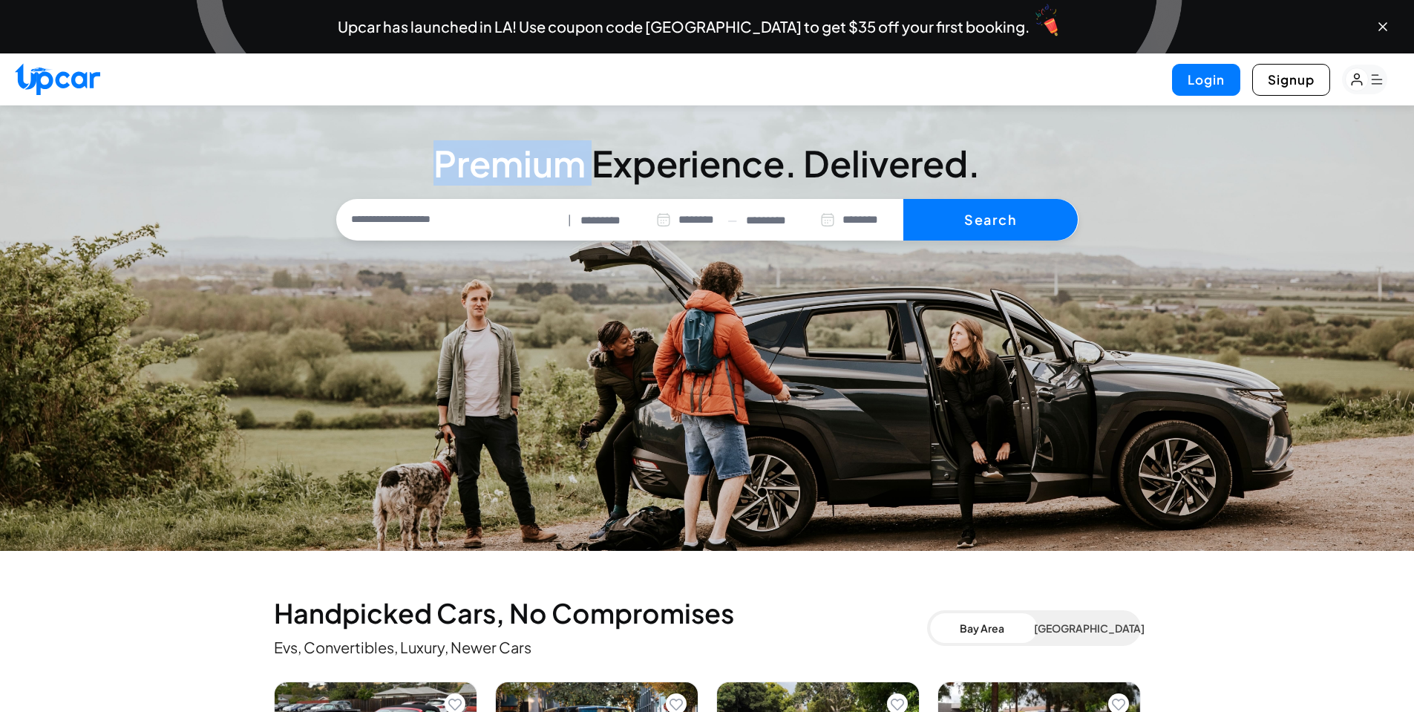
click at [559, 154] on h3 "Premium Experience. Delivered." at bounding box center [707, 164] width 742 height 36
click at [666, 155] on h3 "Premium Experience. Delivered." at bounding box center [707, 164] width 742 height 36
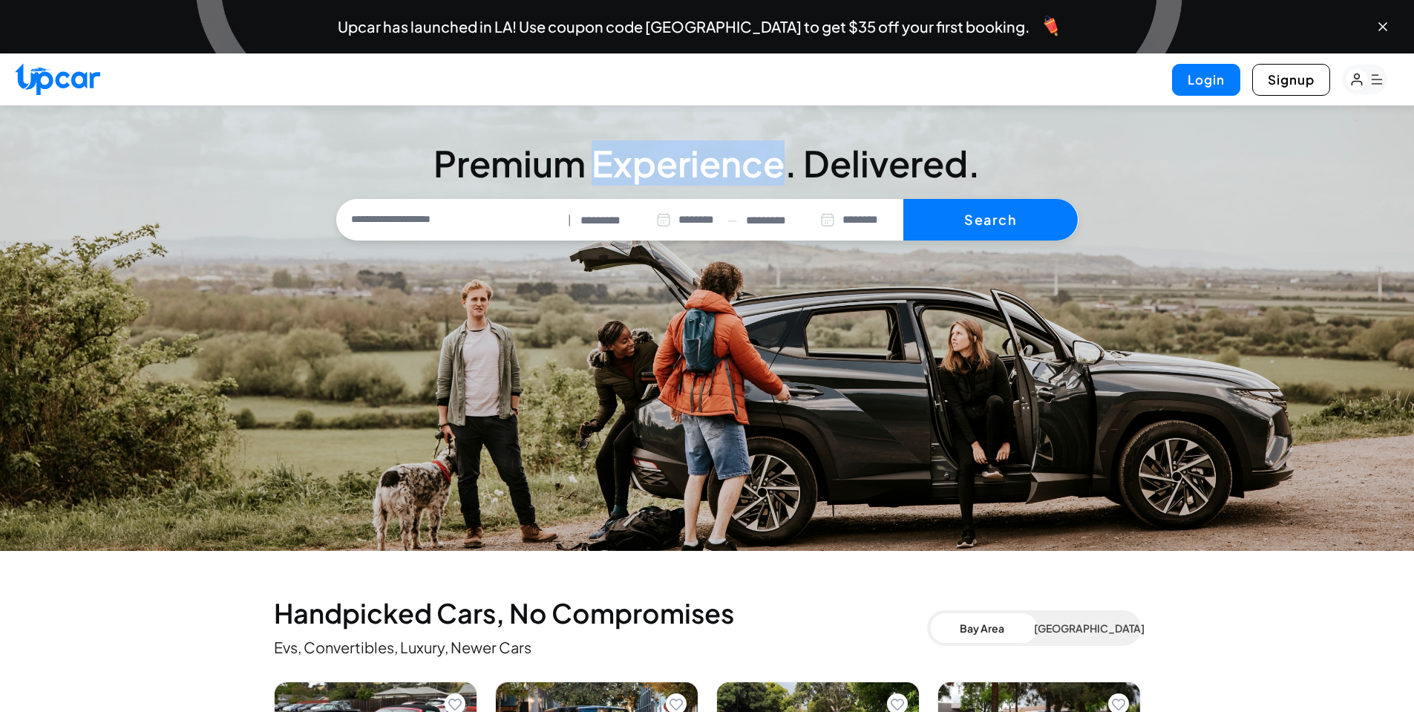
click at [666, 155] on h3 "Premium Experience. Delivered." at bounding box center [707, 164] width 742 height 36
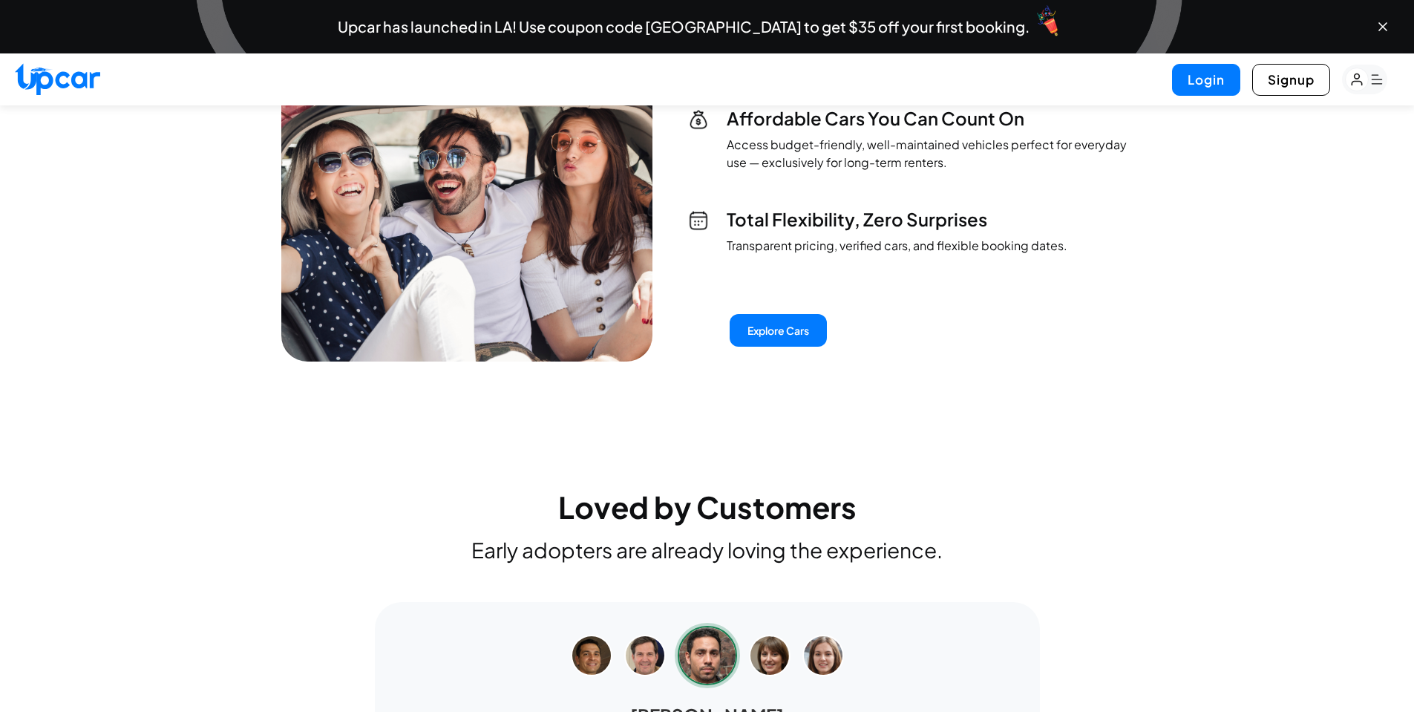
scroll to position [5616, 0]
